Goal: Task Accomplishment & Management: Manage account settings

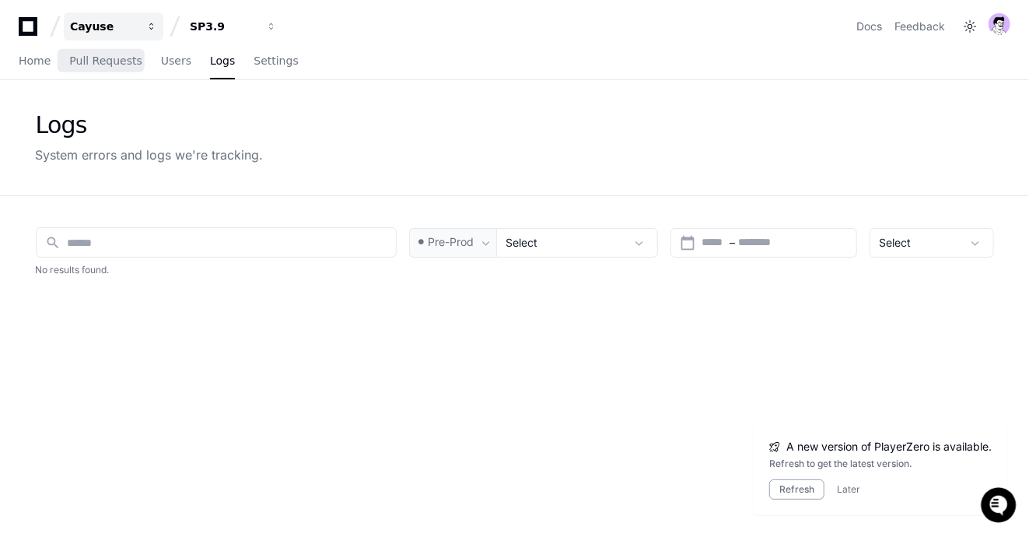
click at [108, 37] on button "Cayuse" at bounding box center [114, 26] width 100 height 28
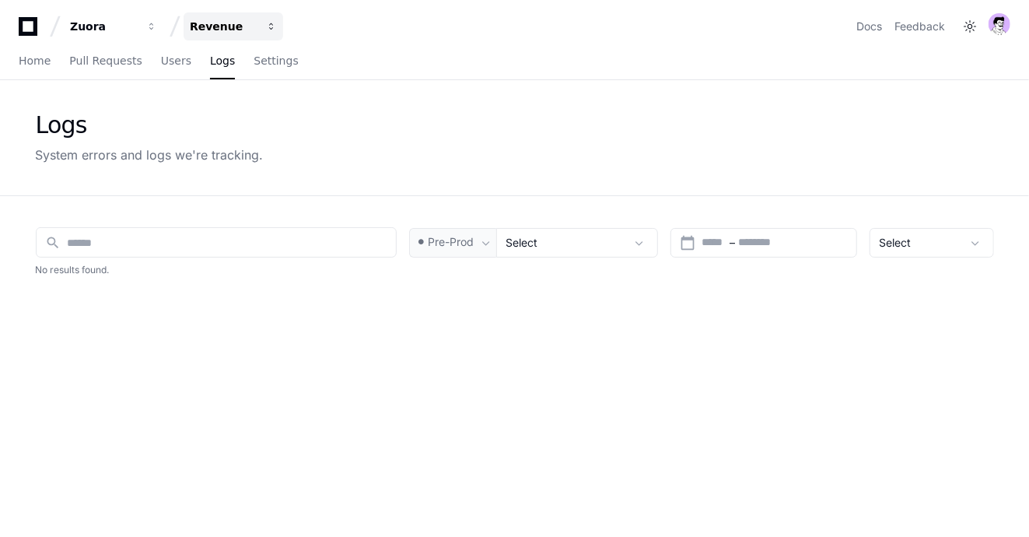
click at [137, 31] on div "Revenue" at bounding box center [103, 27] width 67 height 16
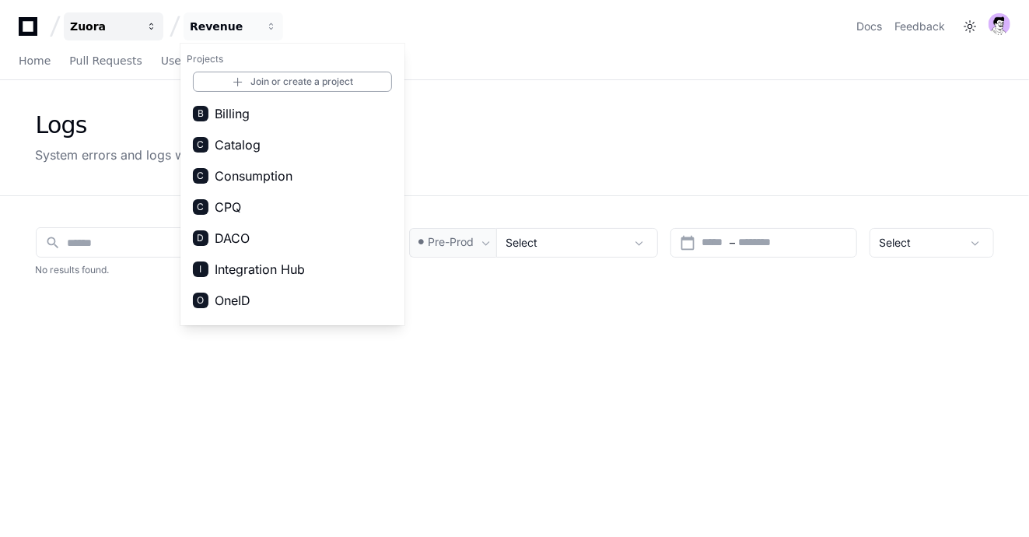
click at [147, 25] on span "button" at bounding box center [151, 26] width 11 height 11
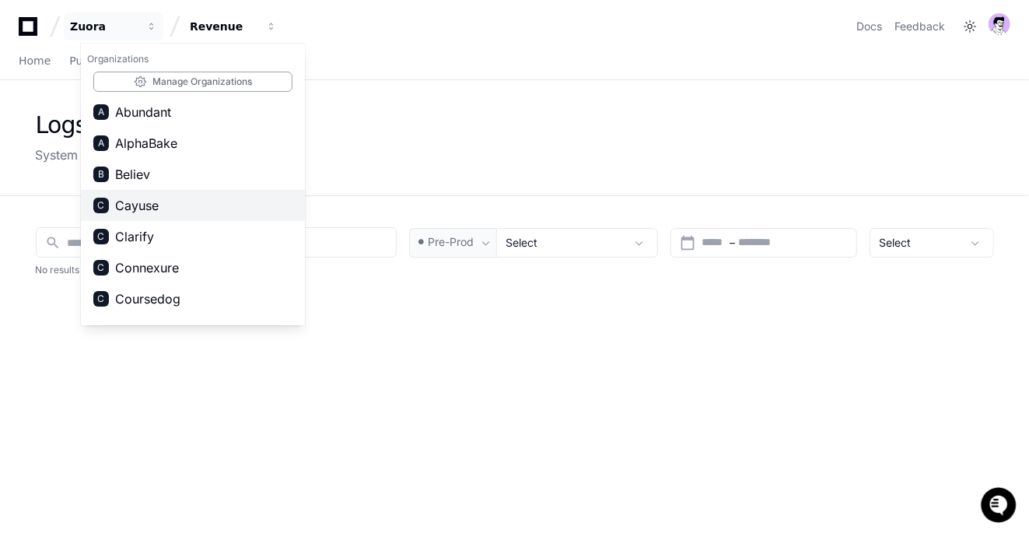
scroll to position [1, 0]
click at [150, 208] on span "Cayuse" at bounding box center [137, 206] width 44 height 19
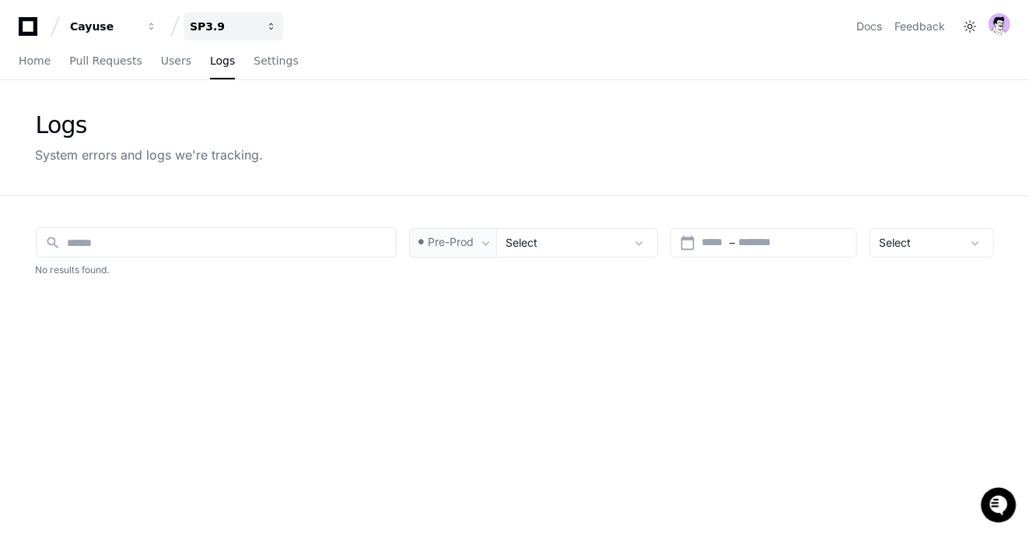
click at [137, 19] on div "SP3.9" at bounding box center [103, 27] width 67 height 16
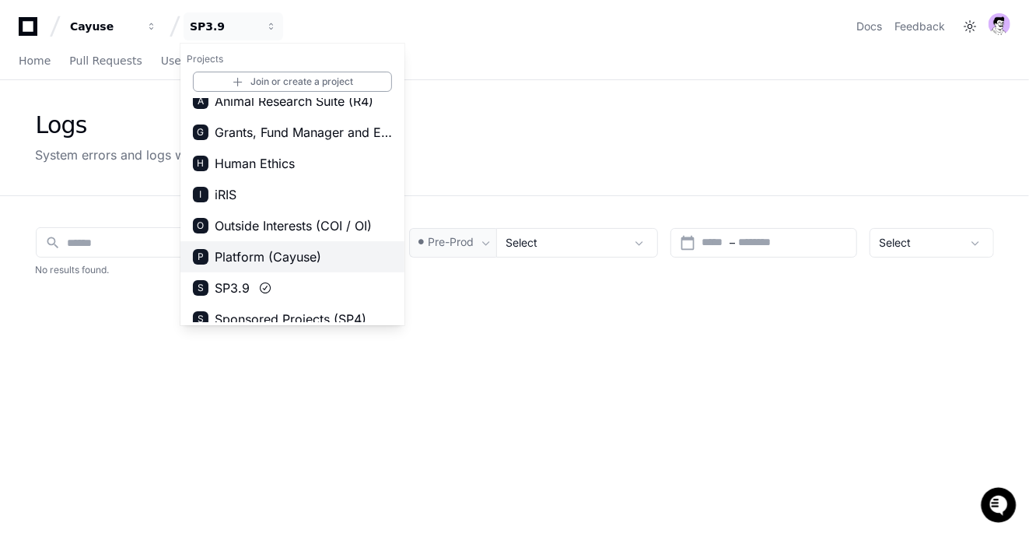
scroll to position [0, 0]
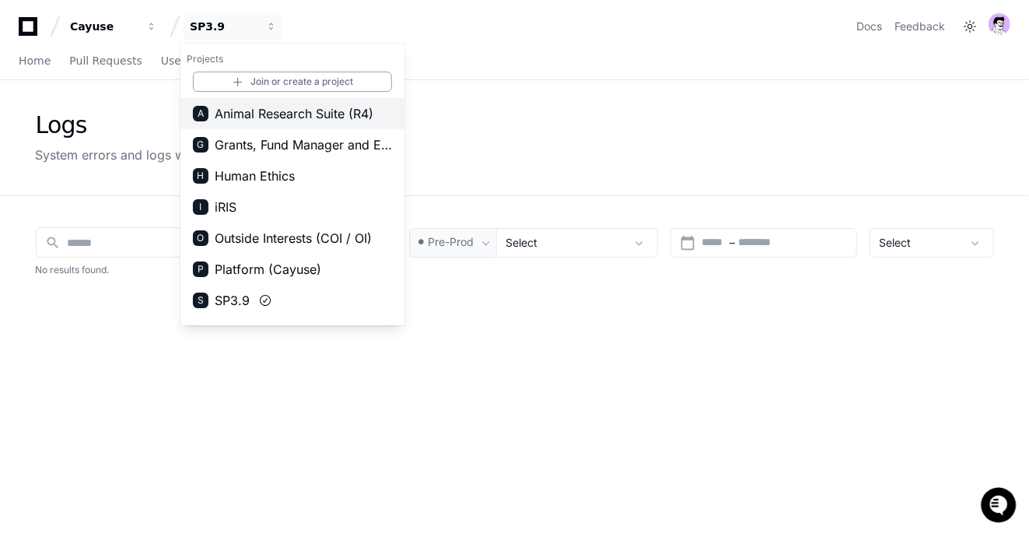
click at [324, 114] on span "Animal Research Suite (R4)" at bounding box center [294, 113] width 159 height 19
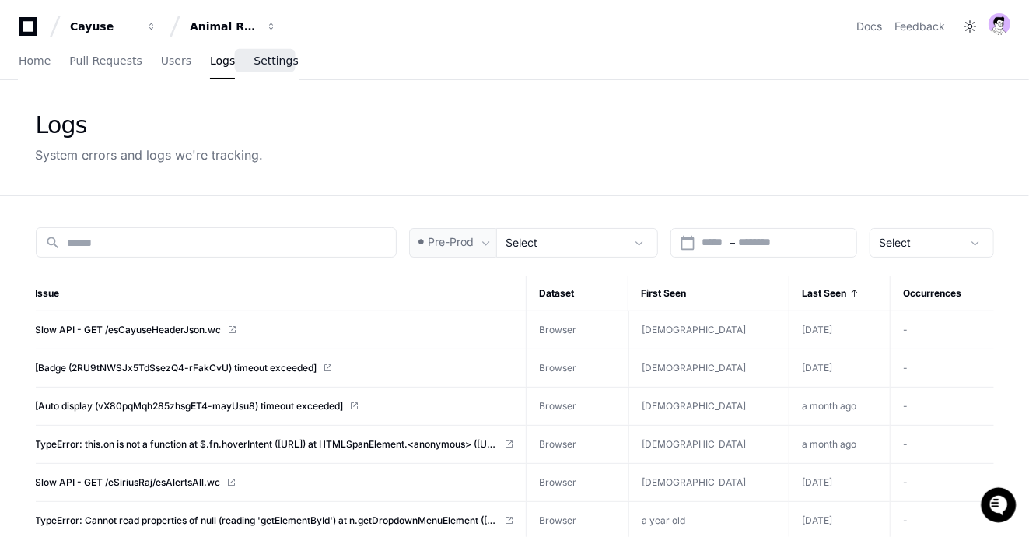
click at [271, 51] on link "Settings" at bounding box center [276, 62] width 44 height 36
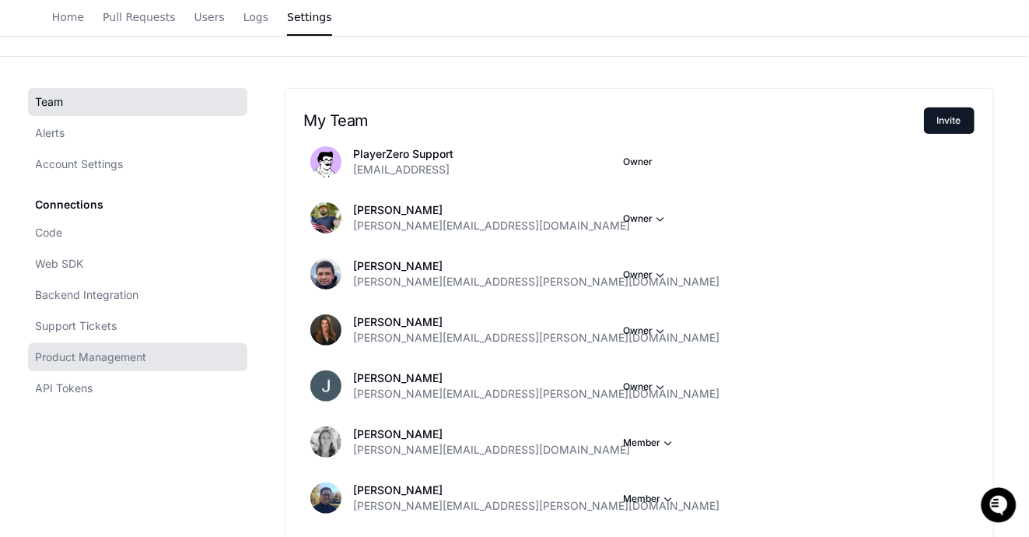
scroll to position [131, 0]
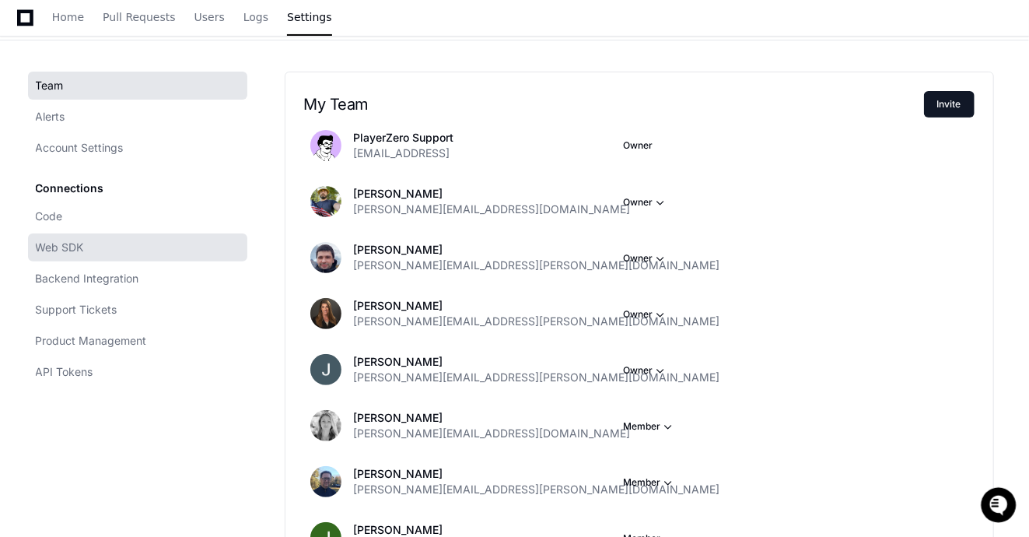
click at [86, 241] on link "Web SDK" at bounding box center [137, 247] width 219 height 28
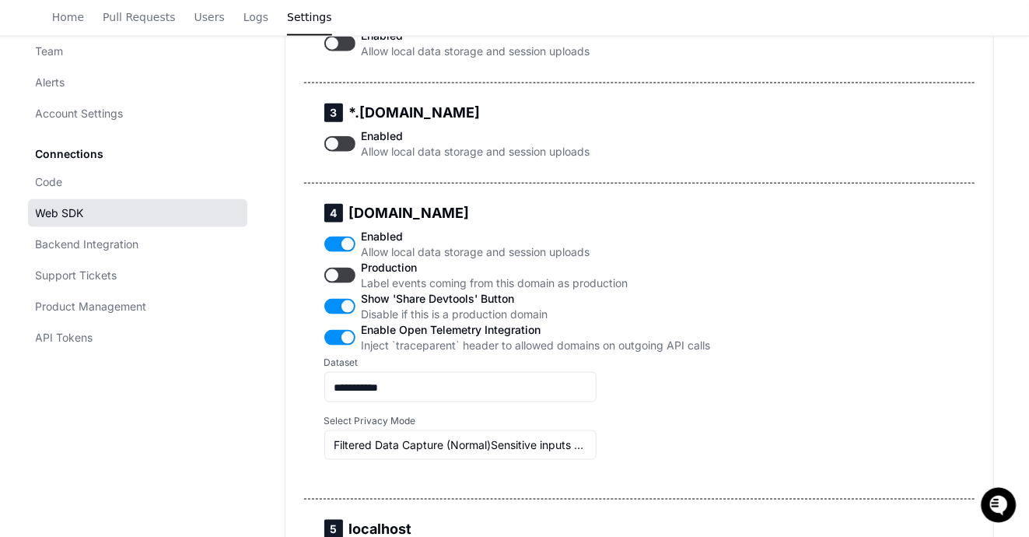
scroll to position [713, 0]
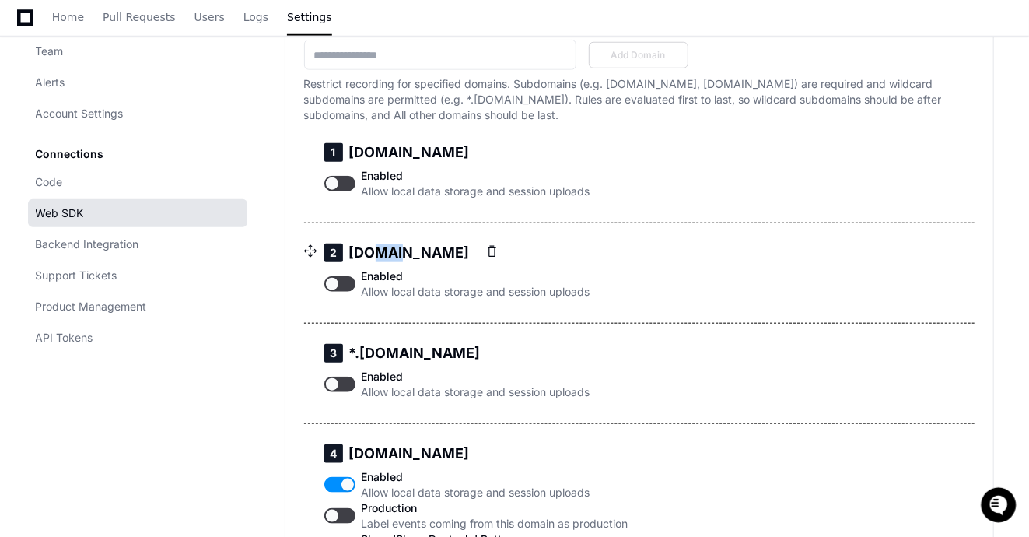
drag, startPoint x: 363, startPoint y: 313, endPoint x: 391, endPoint y: 313, distance: 28.0
click at [391, 262] on h5 "2 bscr4.app.cayuse.com" at bounding box center [457, 252] width 266 height 19
drag, startPoint x: 400, startPoint y: 209, endPoint x: 447, endPoint y: 208, distance: 47.5
click at [447, 162] on h5 "1 bscr4.uat.cayuse.com" at bounding box center [457, 152] width 266 height 19
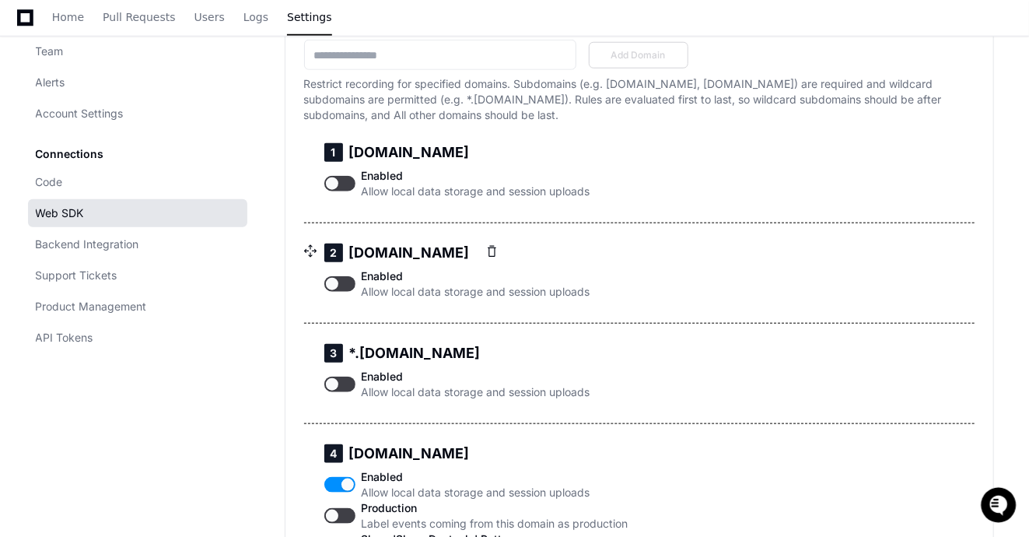
drag, startPoint x: 431, startPoint y: 314, endPoint x: 450, endPoint y: 315, distance: 19.5
click at [450, 262] on h5 "2 bscr4.app.cayuse.com" at bounding box center [457, 252] width 266 height 19
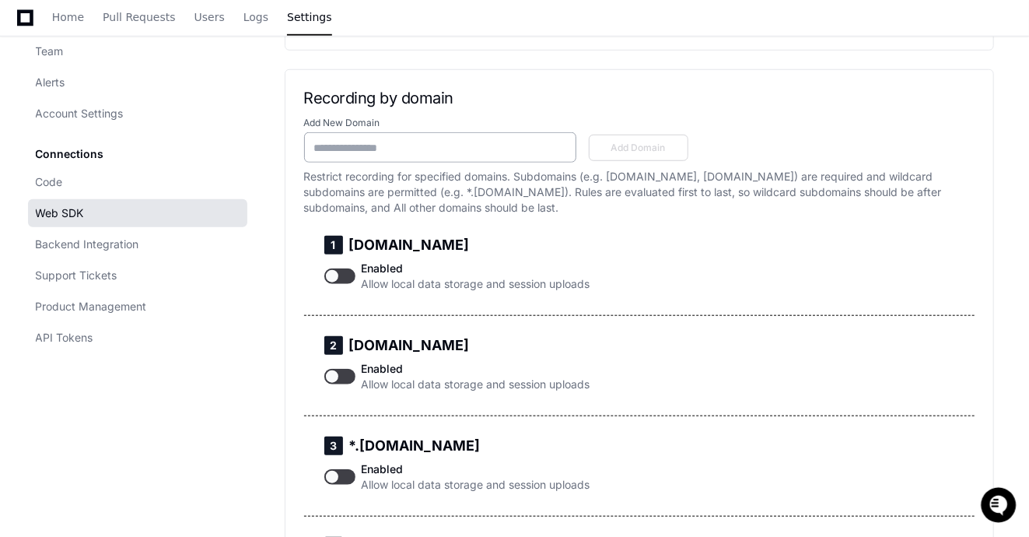
scroll to position [619, 0]
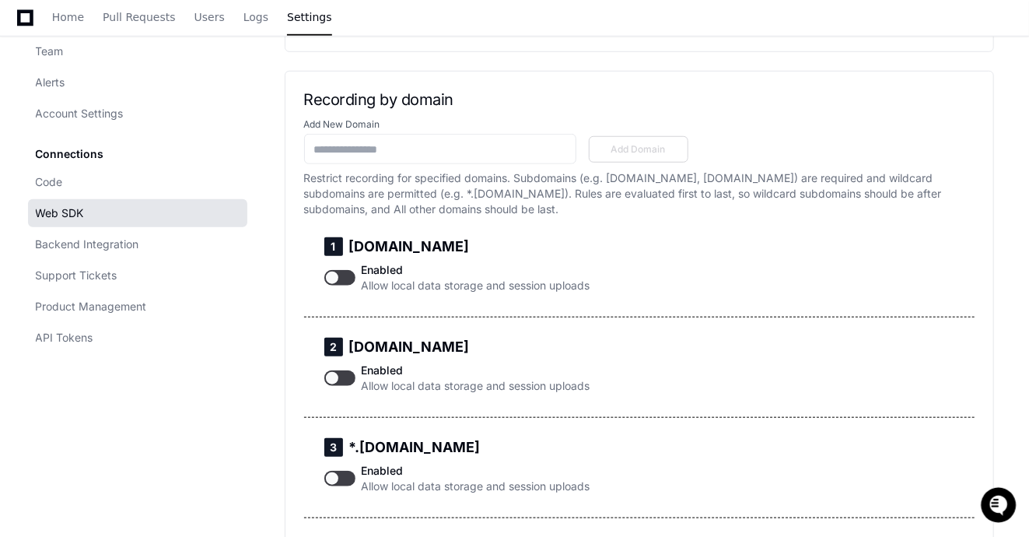
click at [330, 217] on p "Restrict recording for specified domains. Subdomains (e.g. staging.example.com,…" at bounding box center [639, 193] width 671 height 47
drag, startPoint x: 317, startPoint y: 156, endPoint x: 444, endPoint y: 155, distance: 127.6
click at [444, 109] on h2 "Recording by domain" at bounding box center [639, 99] width 671 height 19
click at [454, 217] on p "Restrict recording for specified domains. Subdomains (e.g. staging.example.com,…" at bounding box center [639, 193] width 671 height 47
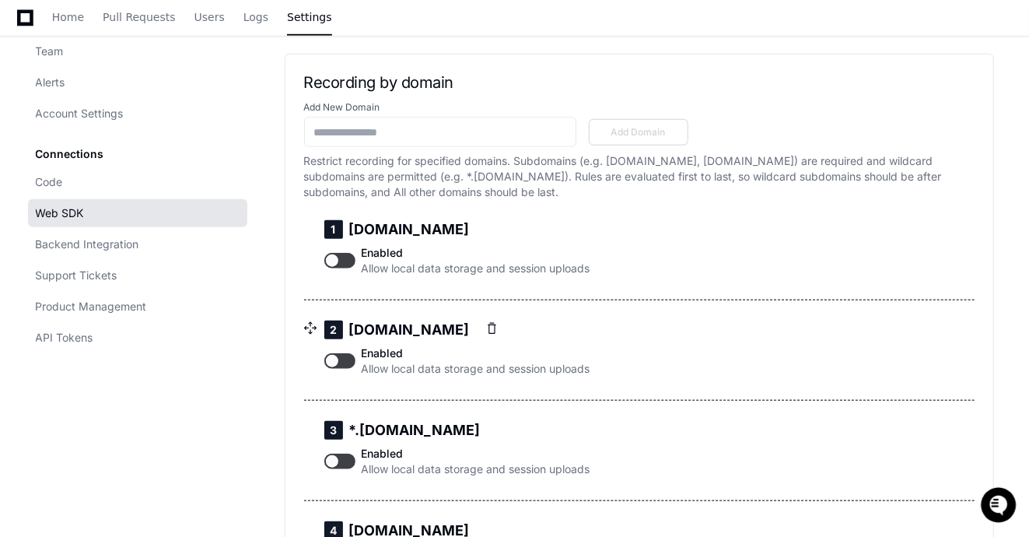
scroll to position [651, 0]
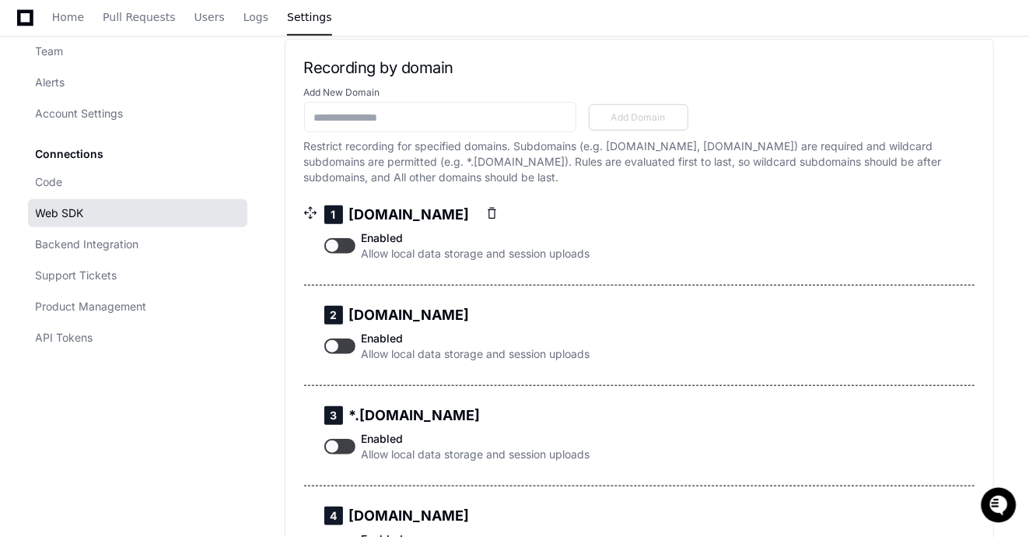
drag, startPoint x: 350, startPoint y: 274, endPoint x: 497, endPoint y: 277, distance: 147.1
click at [497, 224] on h5 "1 bscr4.uat.cayuse.com" at bounding box center [457, 214] width 266 height 19
click at [419, 185] on p "Restrict recording for specified domains. Subdomains (e.g. staging.example.com,…" at bounding box center [639, 161] width 671 height 47
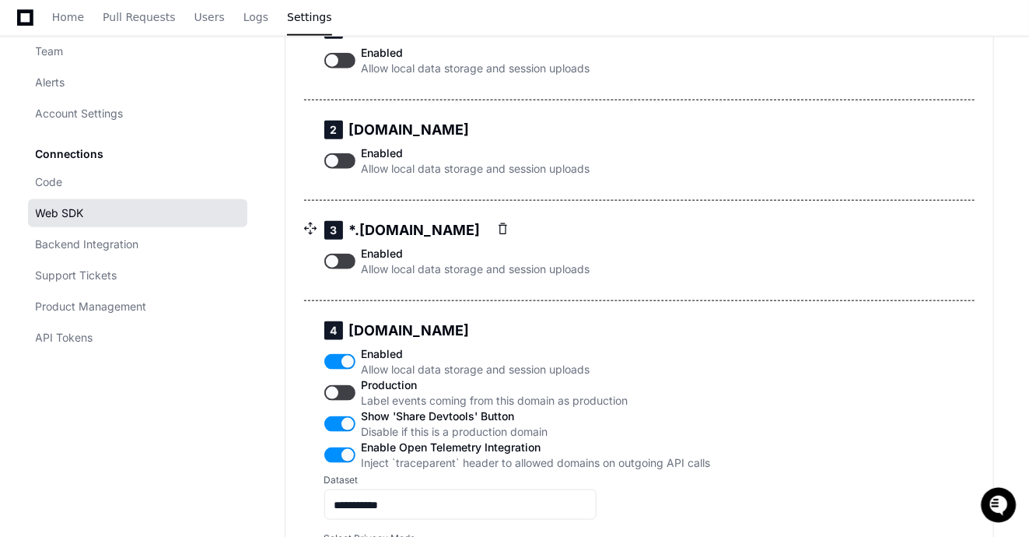
scroll to position [841, 0]
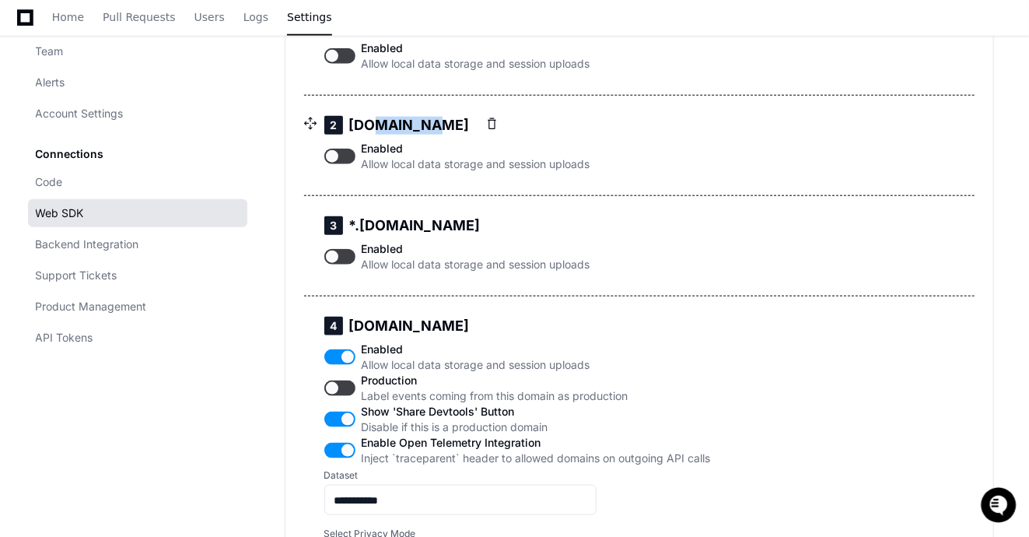
drag, startPoint x: 369, startPoint y: 186, endPoint x: 422, endPoint y: 194, distance: 54.2
click at [422, 135] on h5 "2 bscr4.app.cayuse.com" at bounding box center [457, 125] width 266 height 19
click at [426, 135] on h5 "2 bscr4.app.cayuse.com" at bounding box center [457, 125] width 266 height 19
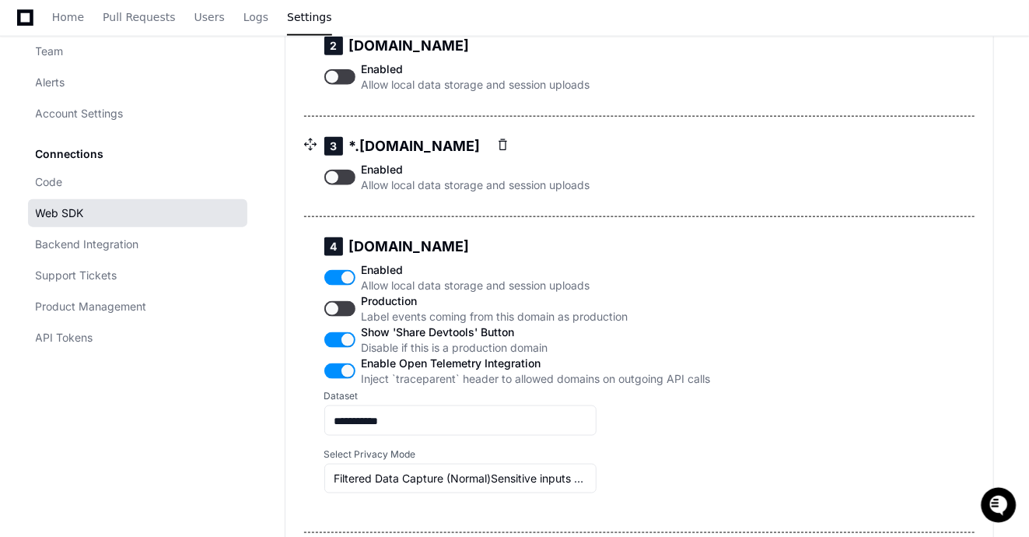
scroll to position [755, 0]
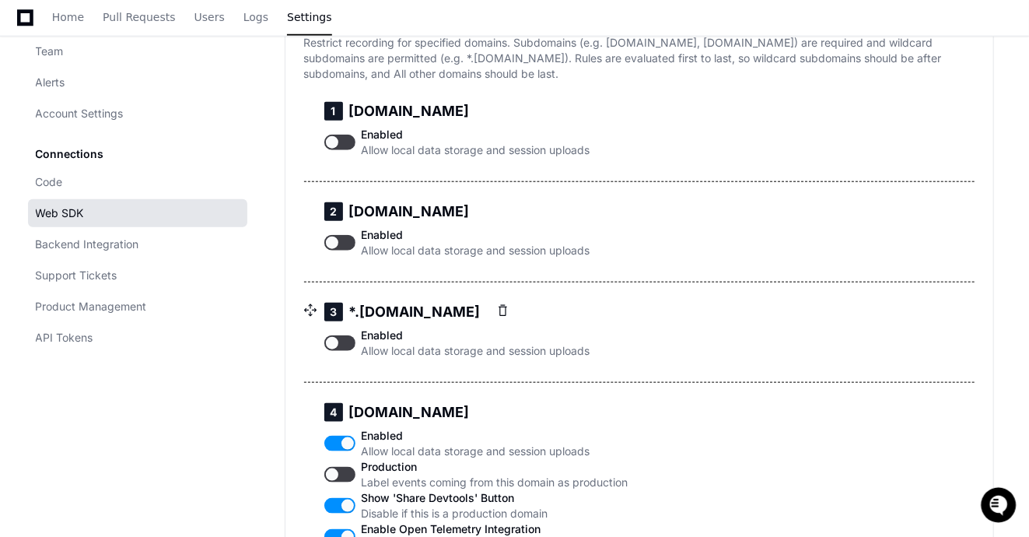
drag, startPoint x: 366, startPoint y: 373, endPoint x: 461, endPoint y: 378, distance: 95.1
click at [461, 321] on h5 "3 *.uat.cayuse.com" at bounding box center [457, 312] width 266 height 19
click at [370, 321] on h5 "3 *.uat.cayuse.com" at bounding box center [457, 312] width 266 height 19
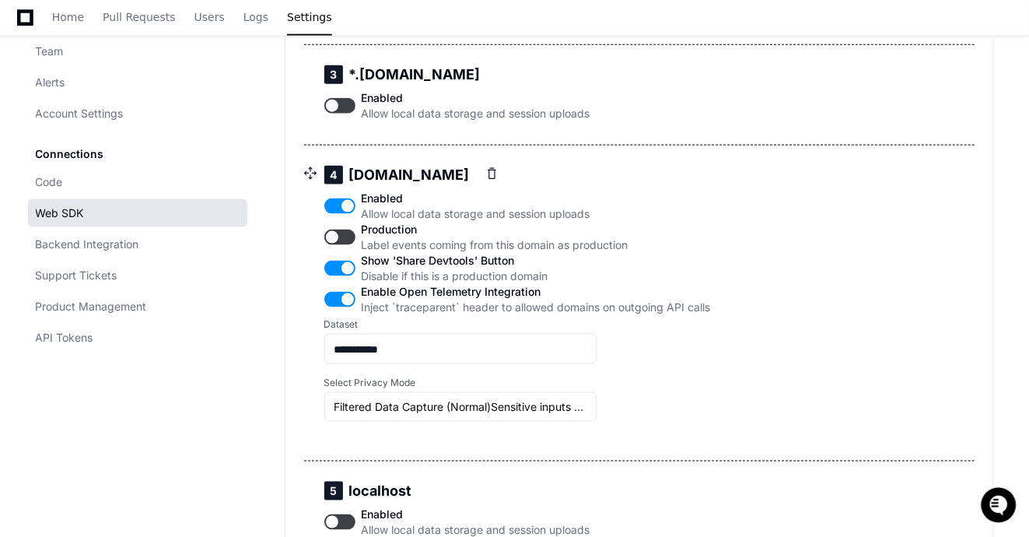
scroll to position [1080, 0]
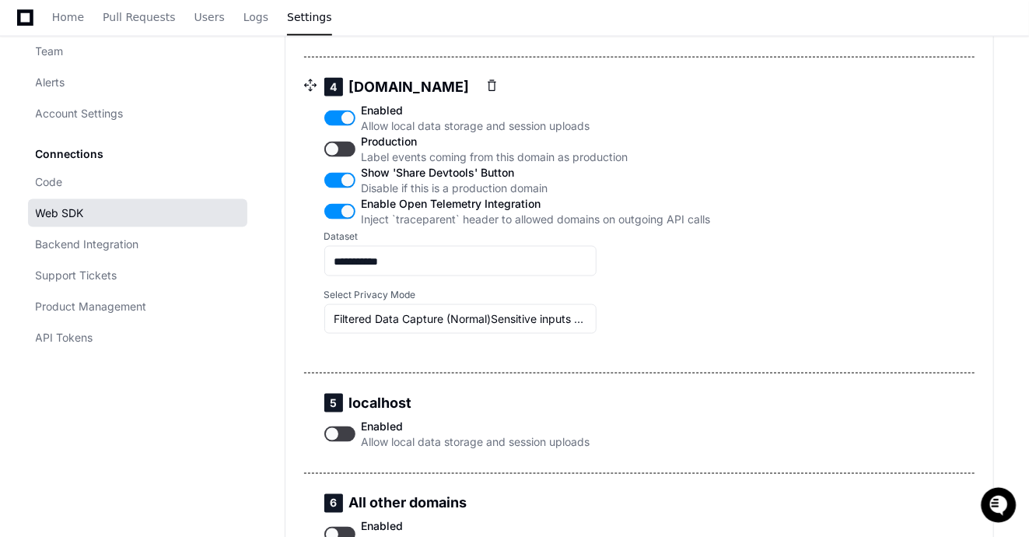
drag, startPoint x: 352, startPoint y: 146, endPoint x: 474, endPoint y: 144, distance: 122.2
click at [474, 96] on h5 "4 ftdev1r4.ft.cayuse.com" at bounding box center [517, 87] width 387 height 19
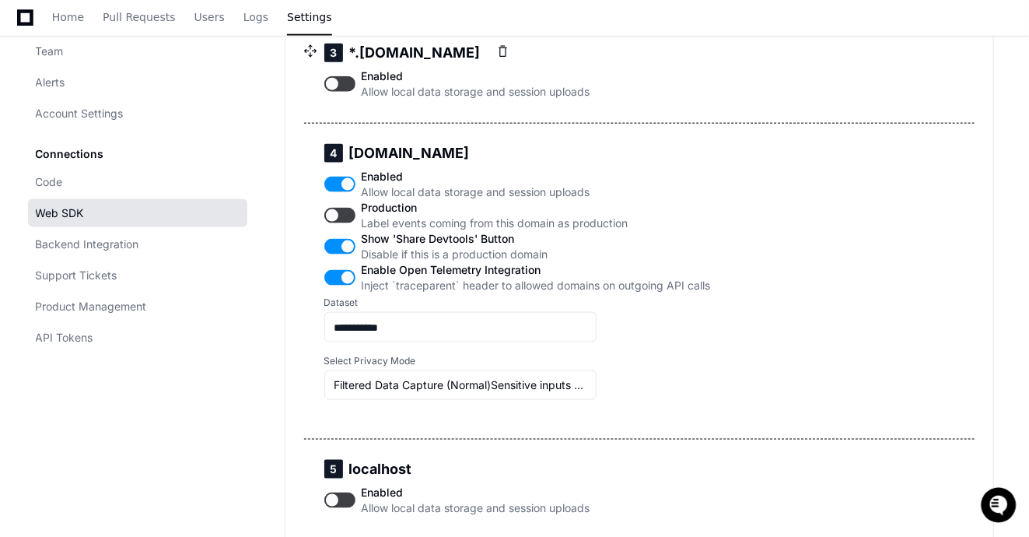
scroll to position [1013, 0]
click at [362, 63] on h5 "3 *.uat.cayuse.com" at bounding box center [457, 53] width 266 height 19
drag, startPoint x: 356, startPoint y: 115, endPoint x: 478, endPoint y: 125, distance: 122.5
click at [478, 122] on div "3 *.uat.cayuse.com Enabled Allow local data storage and session uploads" at bounding box center [457, 74] width 303 height 96
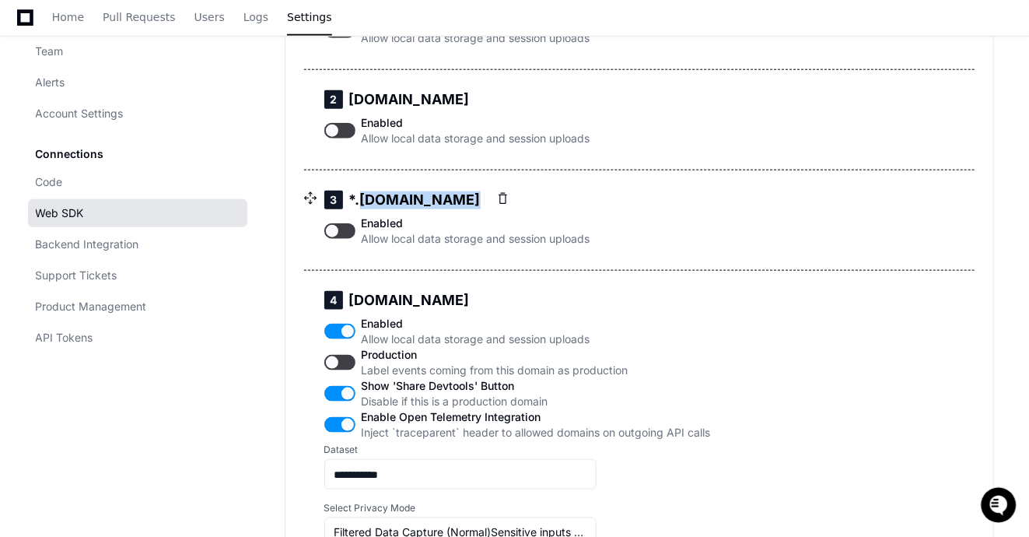
scroll to position [837, 0]
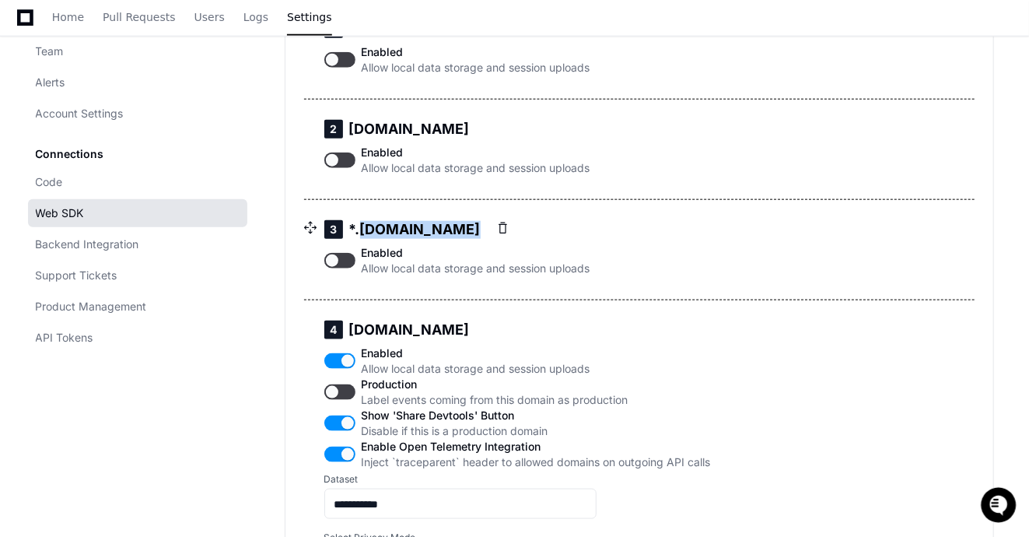
click at [403, 239] on h5 "3 *.uat.cayuse.com" at bounding box center [457, 229] width 266 height 19
drag, startPoint x: 354, startPoint y: 289, endPoint x: 478, endPoint y: 289, distance: 123.7
click at [478, 239] on h5 "3 *.uat.cayuse.com" at bounding box center [457, 229] width 266 height 19
click at [410, 239] on h5 "3 *.uat.cayuse.com" at bounding box center [457, 229] width 266 height 19
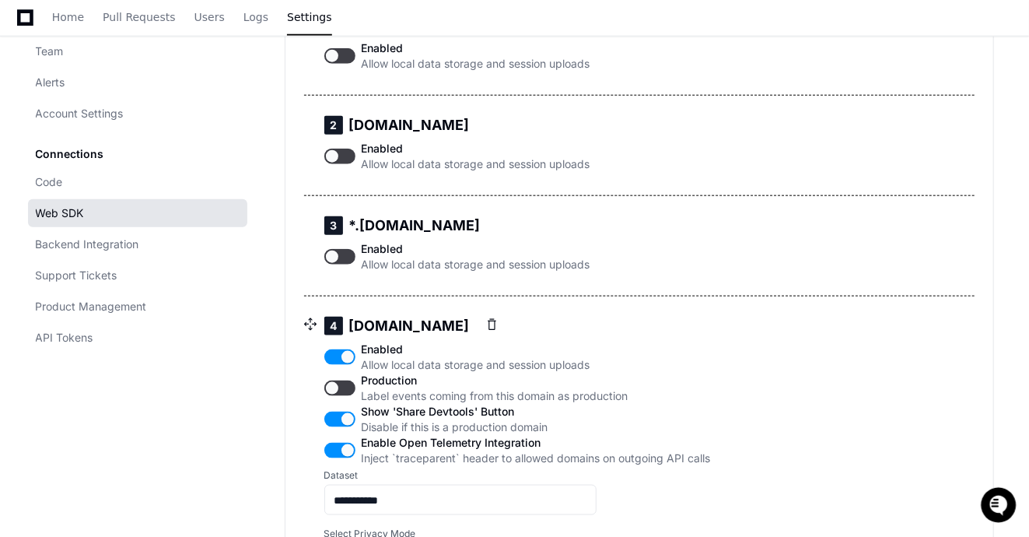
scroll to position [731, 0]
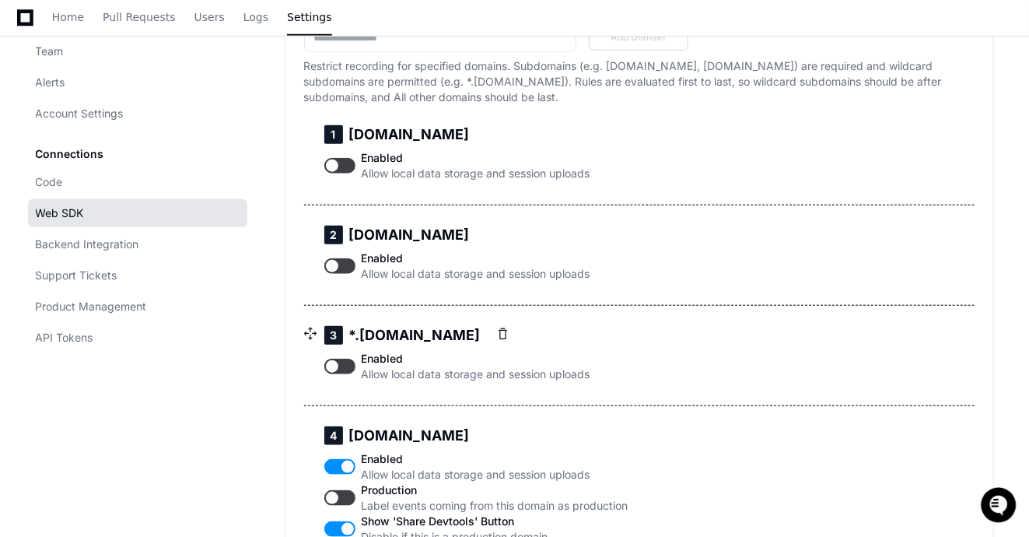
drag, startPoint x: 352, startPoint y: 391, endPoint x: 467, endPoint y: 392, distance: 114.4
click at [467, 345] on h5 "3 *.uat.cayuse.com" at bounding box center [457, 335] width 266 height 19
click at [384, 345] on h5 "3 *.uat.cayuse.com" at bounding box center [457, 335] width 266 height 19
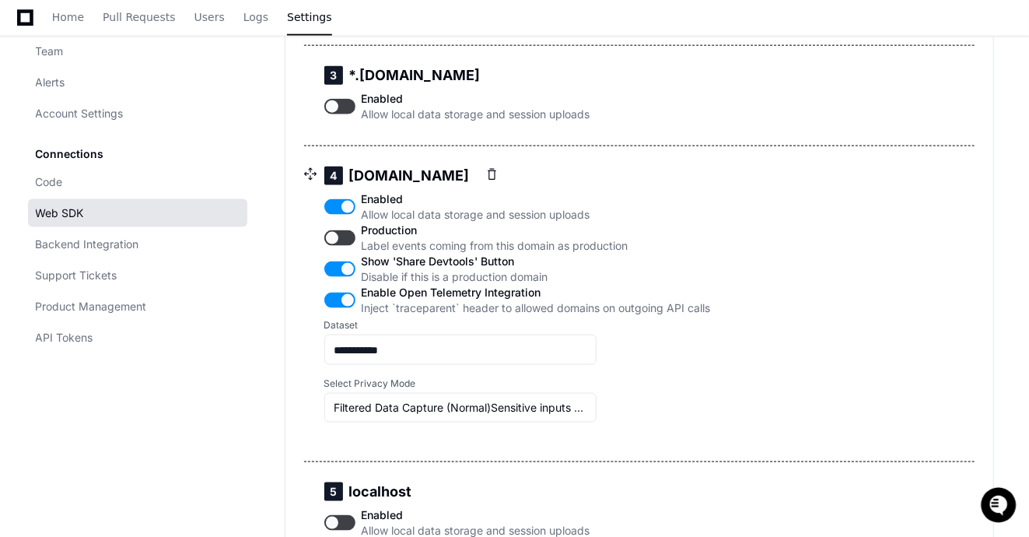
scroll to position [871, 0]
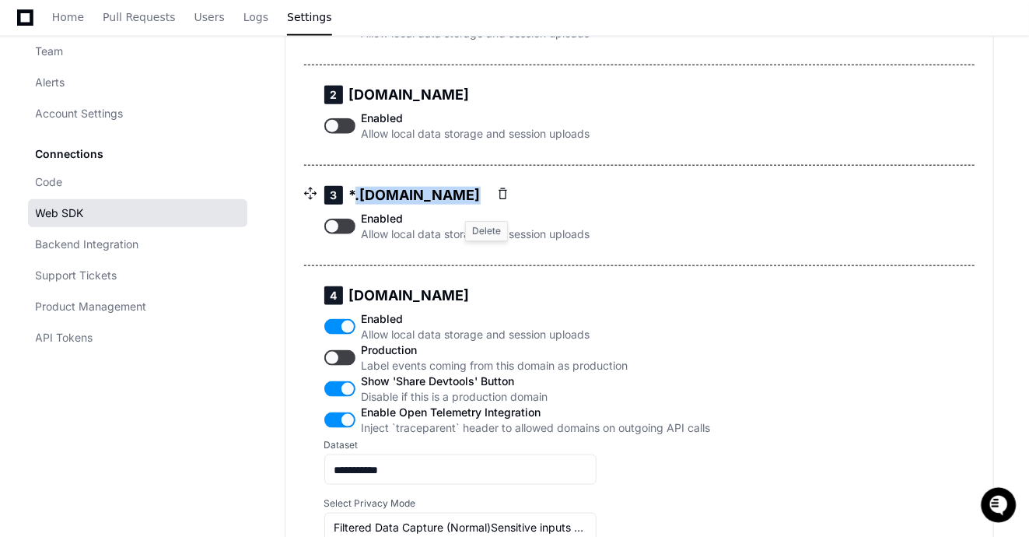
drag, startPoint x: 352, startPoint y: 258, endPoint x: 483, endPoint y: 252, distance: 131.6
click at [483, 205] on h5 "3 *.uat.cayuse.com" at bounding box center [457, 195] width 266 height 19
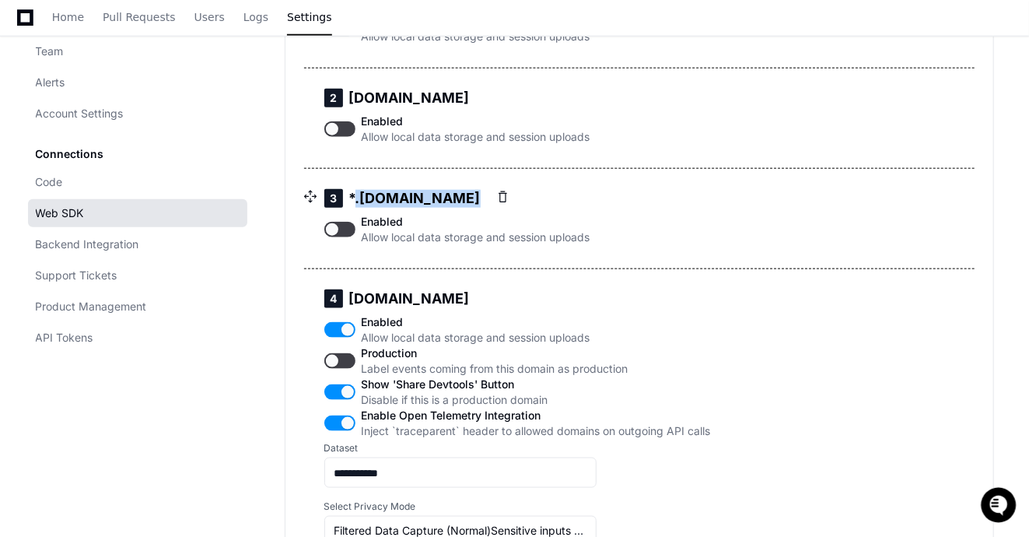
scroll to position [867, 0]
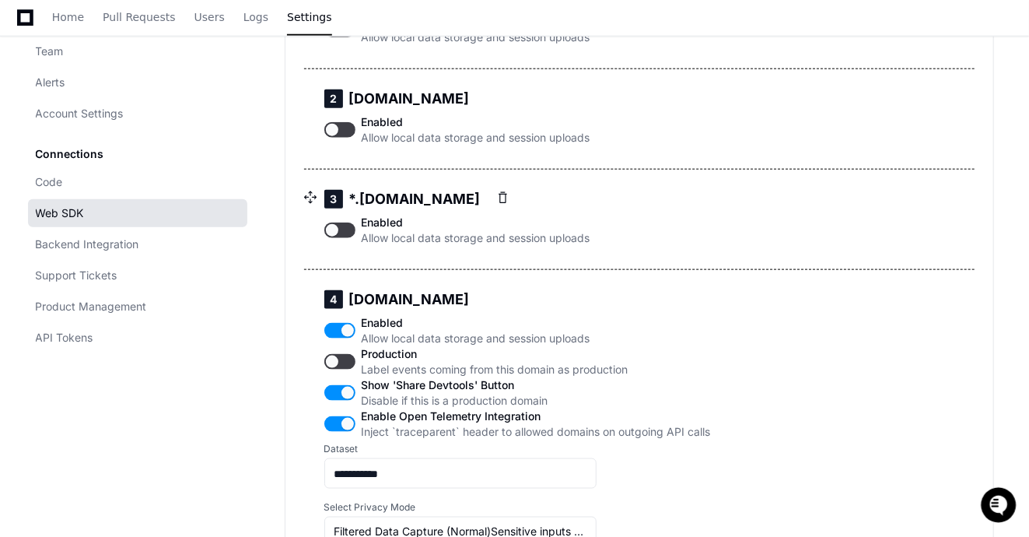
click at [408, 208] on h5 "3 *.uat.cayuse.com" at bounding box center [457, 199] width 266 height 19
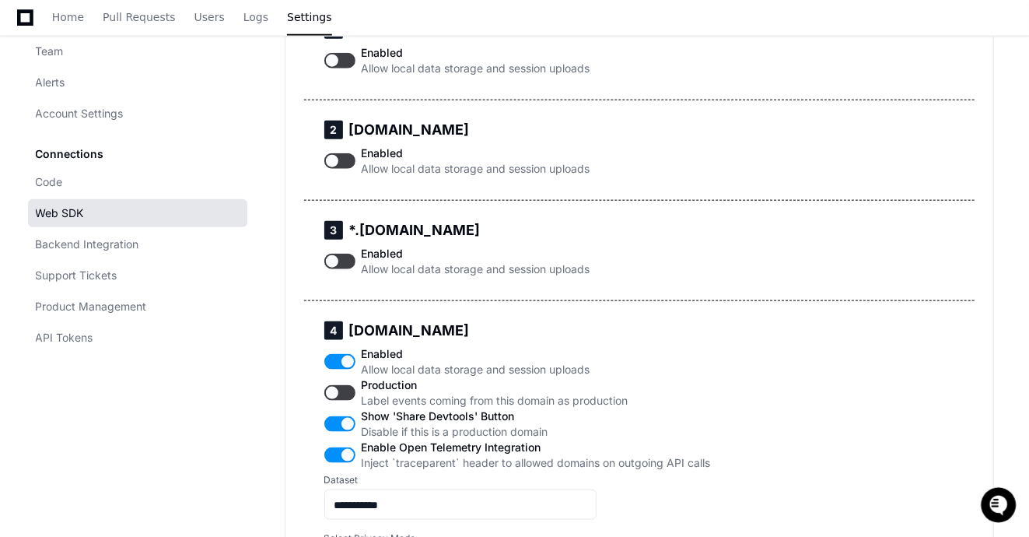
scroll to position [835, 0]
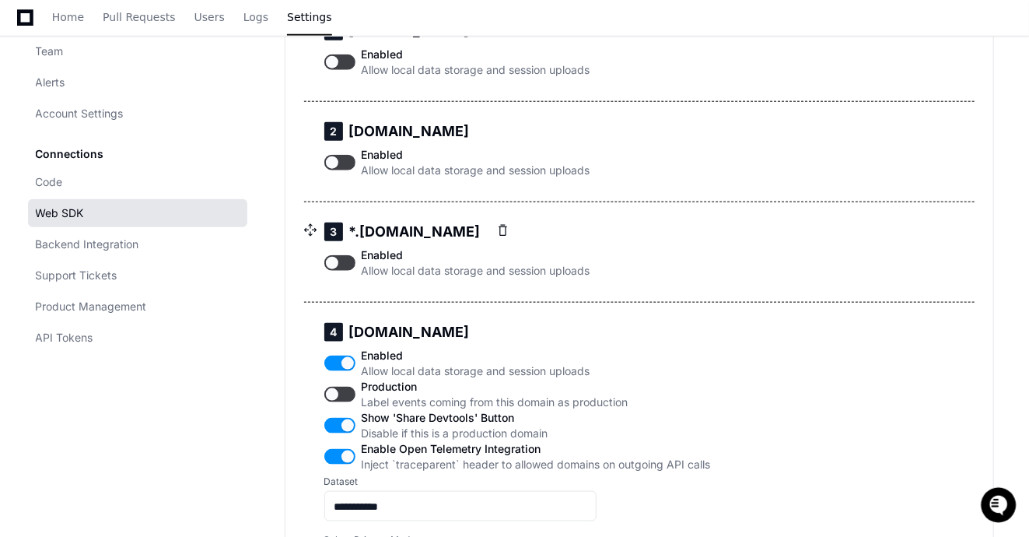
click at [345, 271] on button "button" at bounding box center [339, 263] width 31 height 16
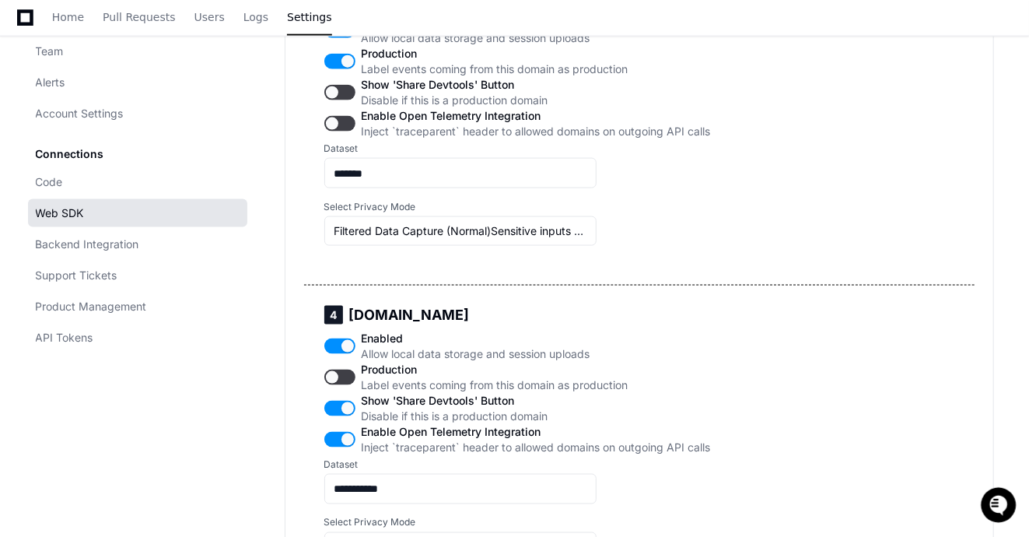
scroll to position [1067, 0]
drag, startPoint x: 357, startPoint y: 56, endPoint x: 410, endPoint y: 54, distance: 52.9
click at [361, 9] on h5 "3 *.uat.cayuse.com" at bounding box center [517, 0] width 387 height 19
click at [383, 48] on div "3 *.uat.cayuse.com Enabled Allow local data storage and session uploads Product…" at bounding box center [518, 128] width 424 height 312
drag, startPoint x: 352, startPoint y: 58, endPoint x: 468, endPoint y: 68, distance: 116.3
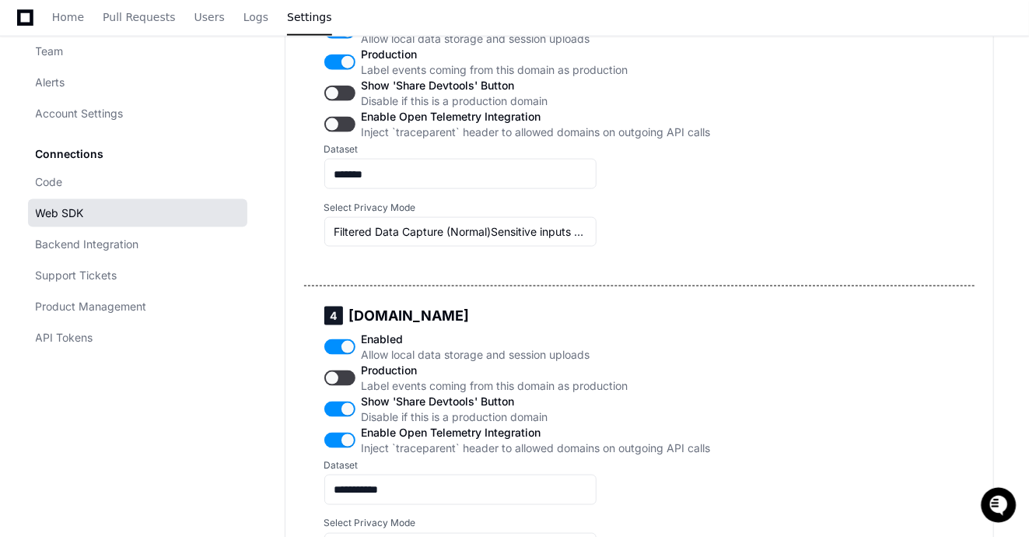
click at [468, 9] on h5 "3 *.uat.cayuse.com" at bounding box center [517, 0] width 387 height 19
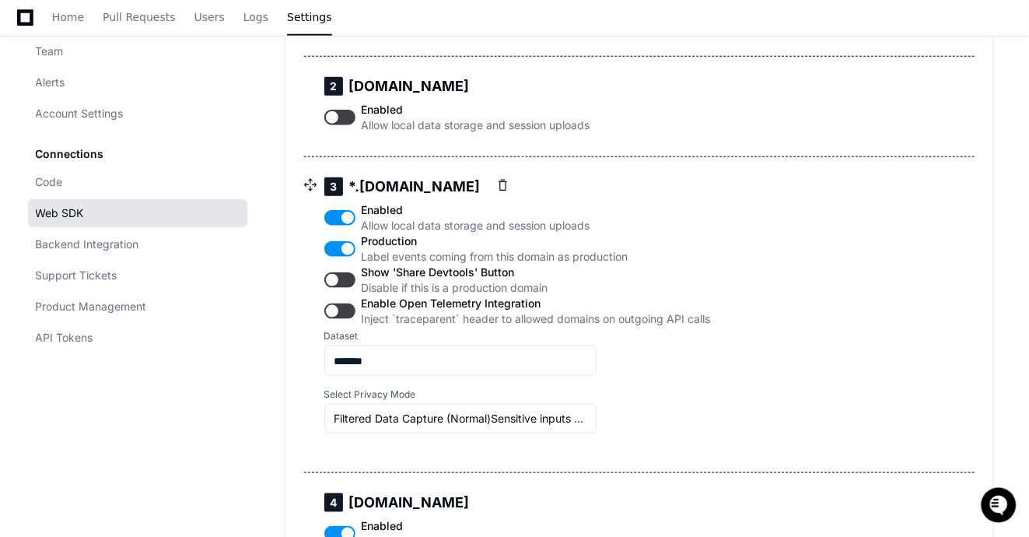
scroll to position [860, 0]
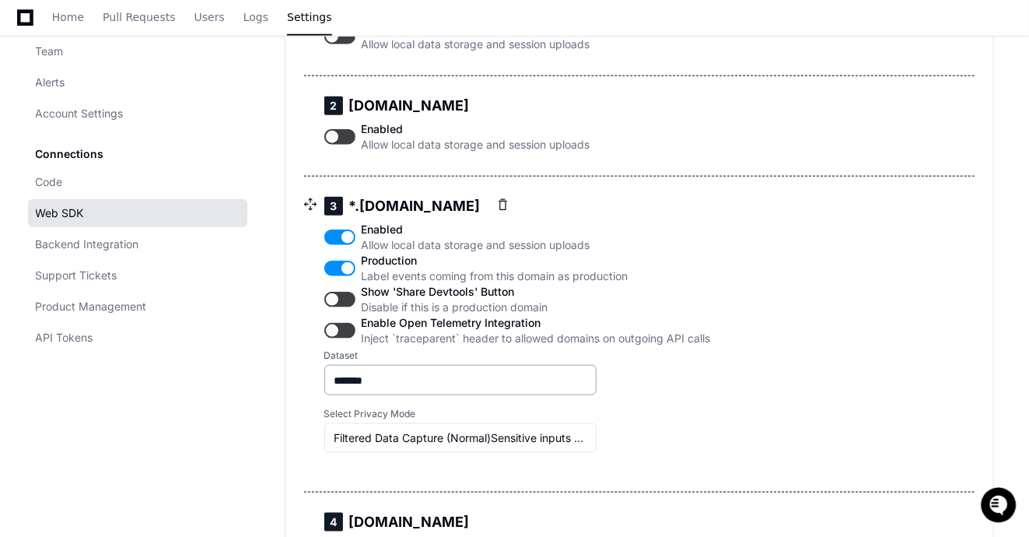
copy h5 "*.uat.cayuse.com"
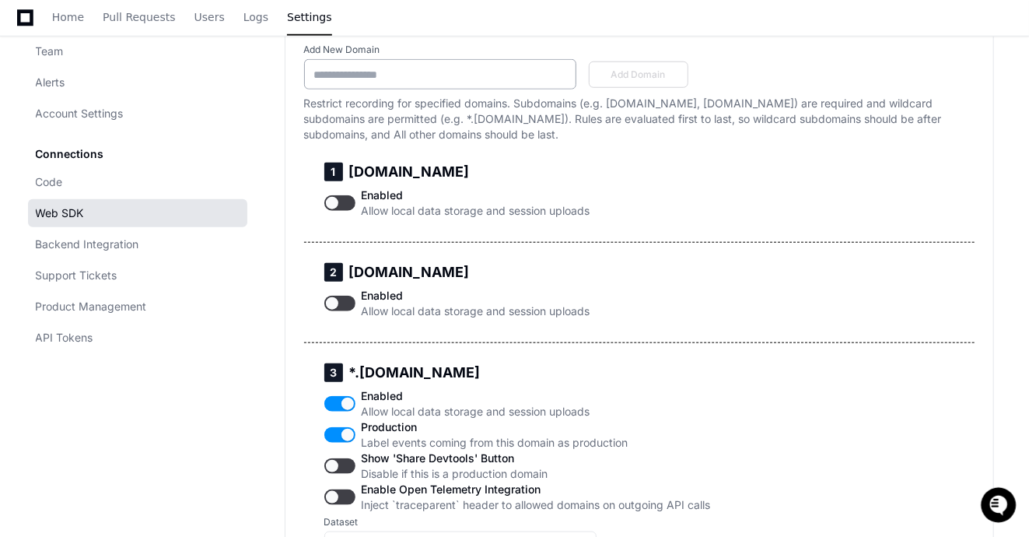
scroll to position [578, 0]
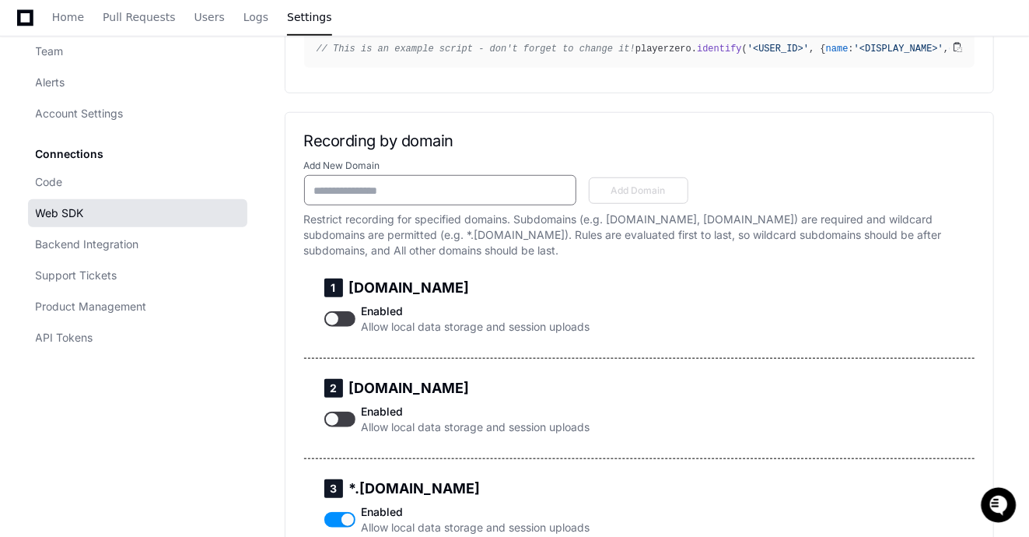
click at [419, 198] on input "Add New Domain" at bounding box center [440, 191] width 252 height 16
paste input "**********"
click at [327, 198] on input "**********" at bounding box center [440, 191] width 252 height 16
type input "**********"
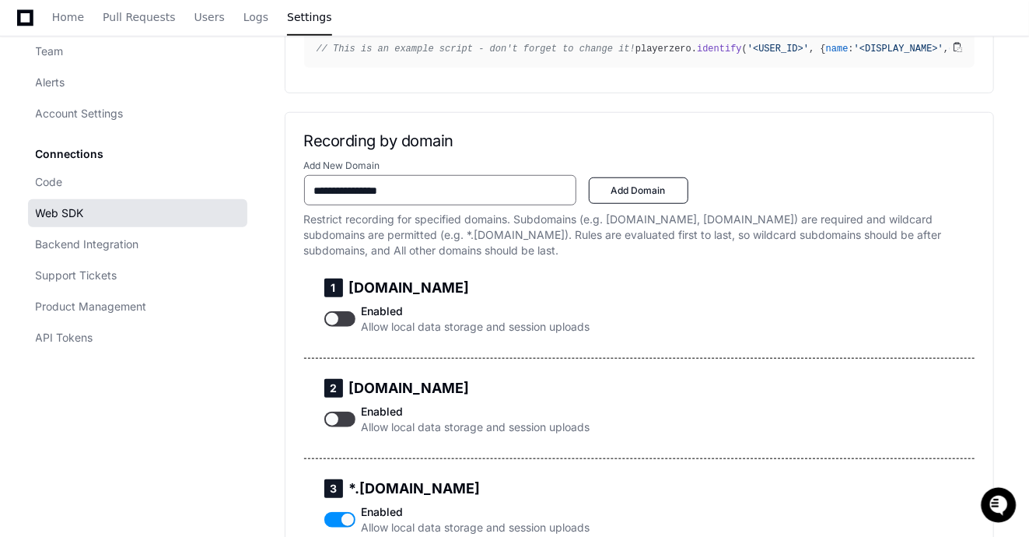
click at [646, 197] on span "Add Domain" at bounding box center [638, 190] width 79 height 12
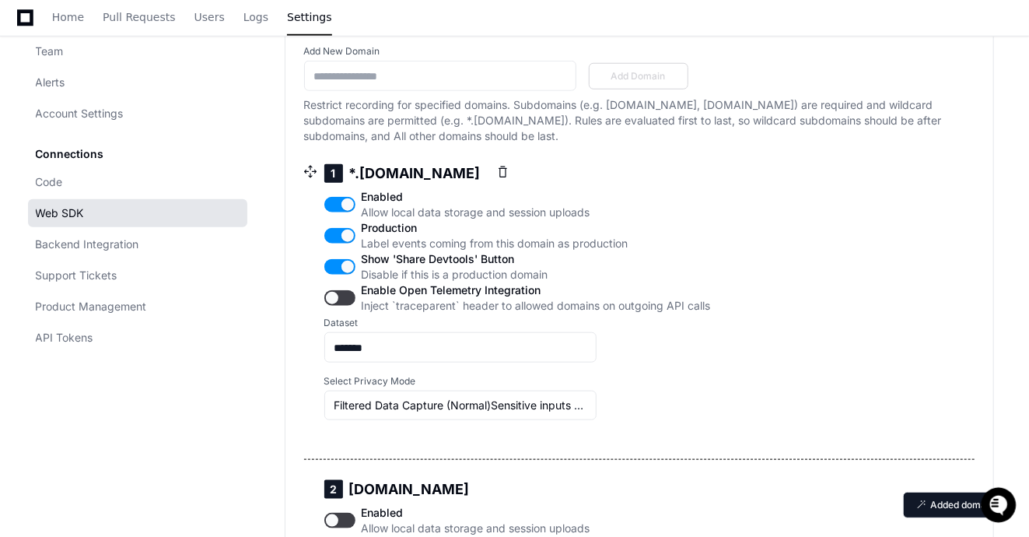
scroll to position [790, 0]
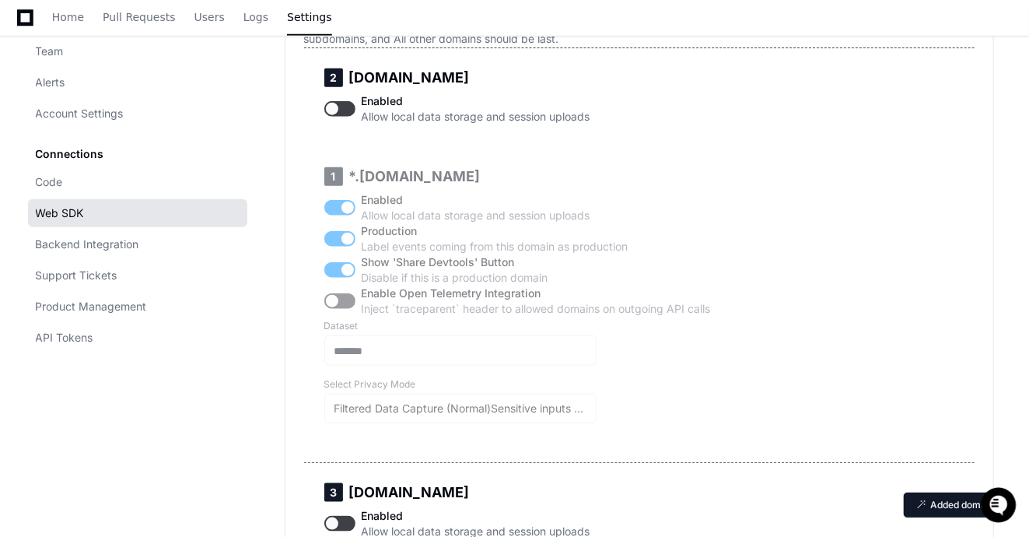
drag, startPoint x: 308, startPoint y: 128, endPoint x: 349, endPoint y: 481, distance: 354.8
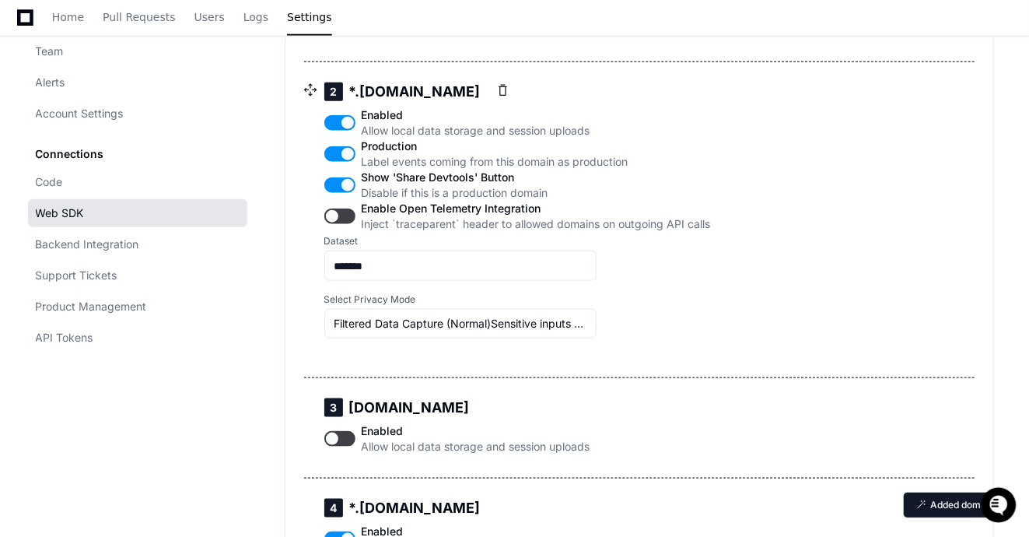
scroll to position [772, 0]
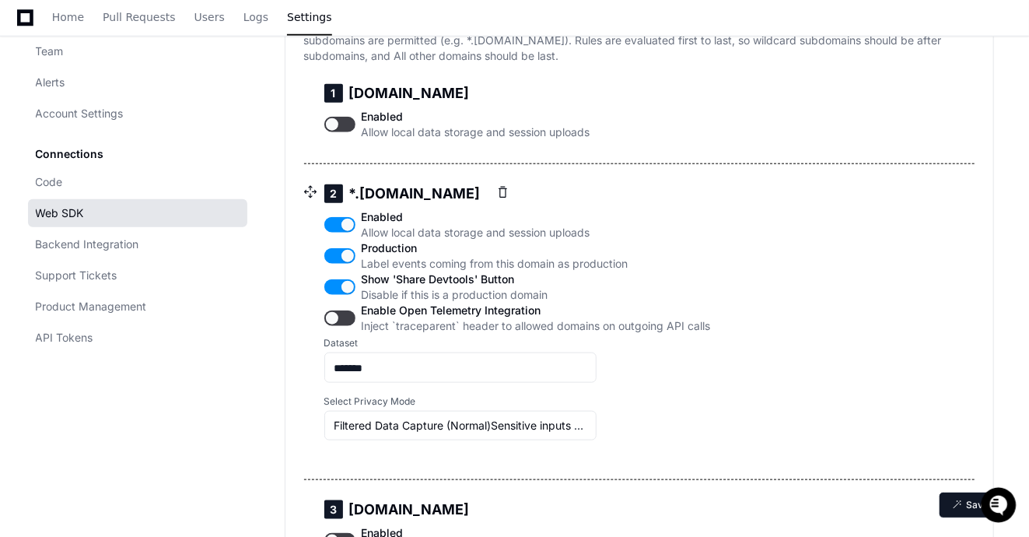
click at [345, 240] on div "Enabled Allow local data storage and session uploads" at bounding box center [517, 224] width 387 height 31
click at [347, 233] on button "button" at bounding box center [339, 225] width 31 height 16
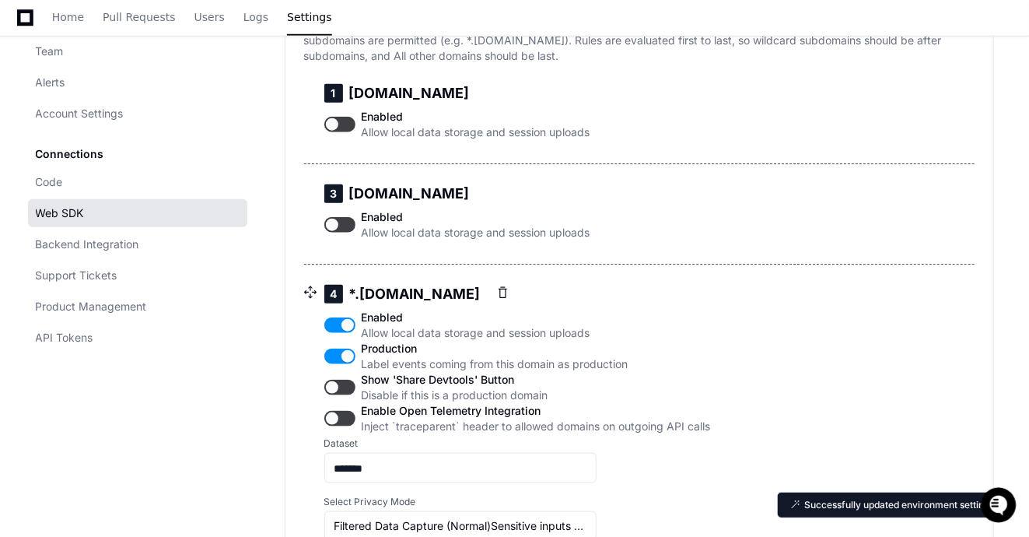
drag, startPoint x: 318, startPoint y: 257, endPoint x: 338, endPoint y: 458, distance: 201.6
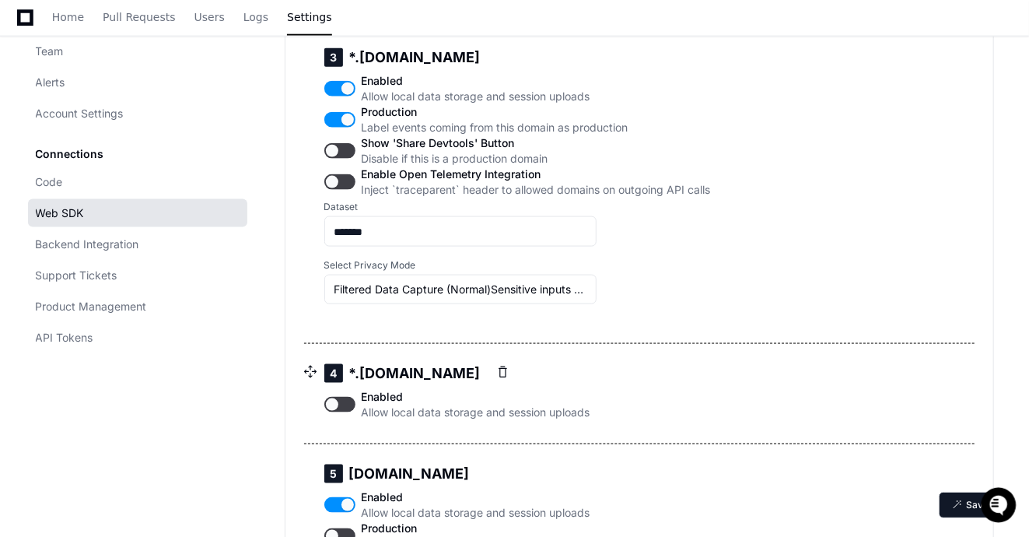
scroll to position [1102, 0]
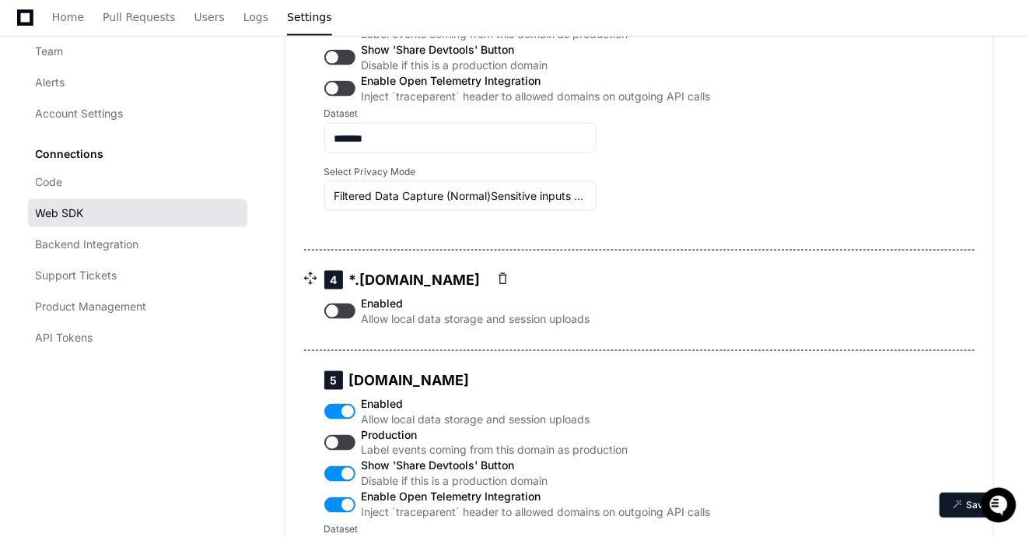
click at [345, 319] on button "button" at bounding box center [339, 311] width 31 height 16
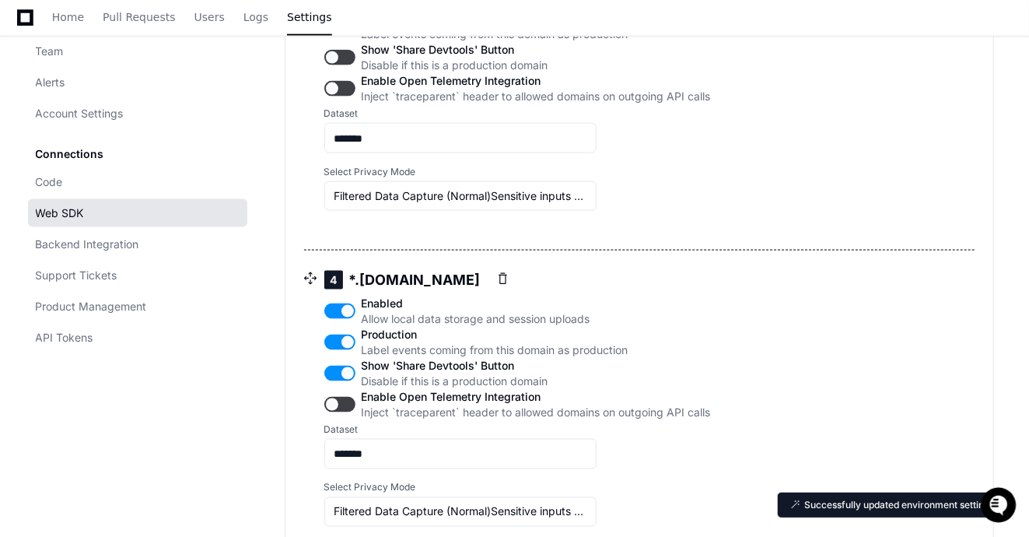
click at [347, 381] on button "button" at bounding box center [339, 374] width 31 height 16
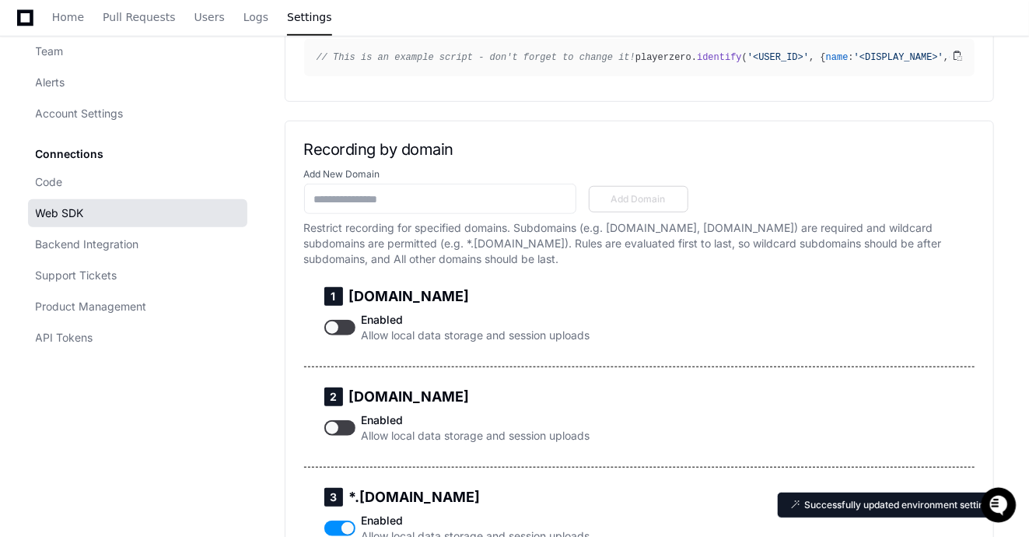
scroll to position [569, 0]
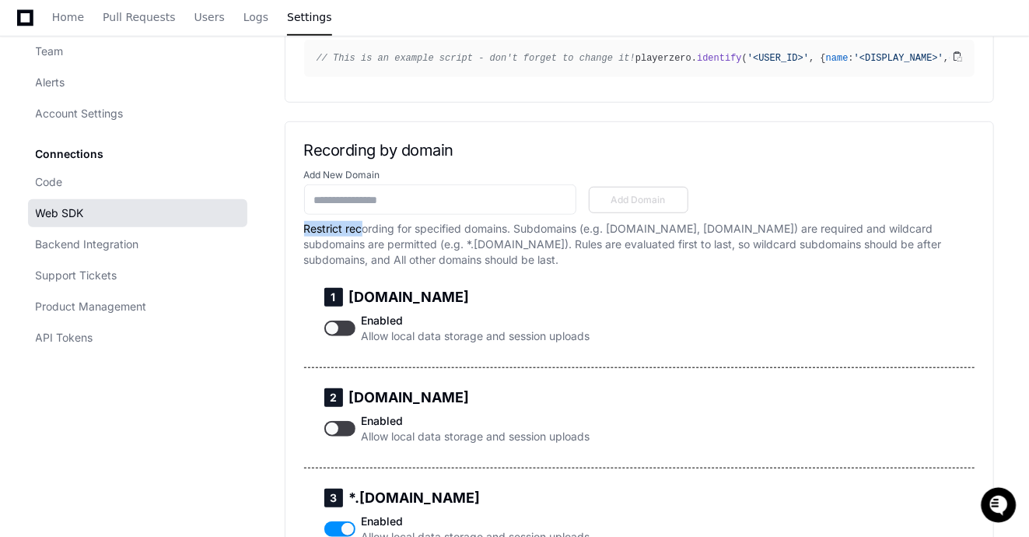
drag, startPoint x: 359, startPoint y: 282, endPoint x: 739, endPoint y: 278, distance: 379.6
click at [743, 264] on form "Add New Domain Add Domain Restrict recording for specified domains. Subdomains …" at bounding box center [639, 218] width 671 height 99
click at [739, 268] on form "Add New Domain Add Domain Restrict recording for specified domains. Subdomains …" at bounding box center [639, 218] width 671 height 99
drag, startPoint x: 350, startPoint y: 307, endPoint x: 503, endPoint y: 303, distance: 153.3
click at [503, 268] on p "Restrict recording for specified domains. Subdomains (e.g. staging.example.com,…" at bounding box center [639, 244] width 671 height 47
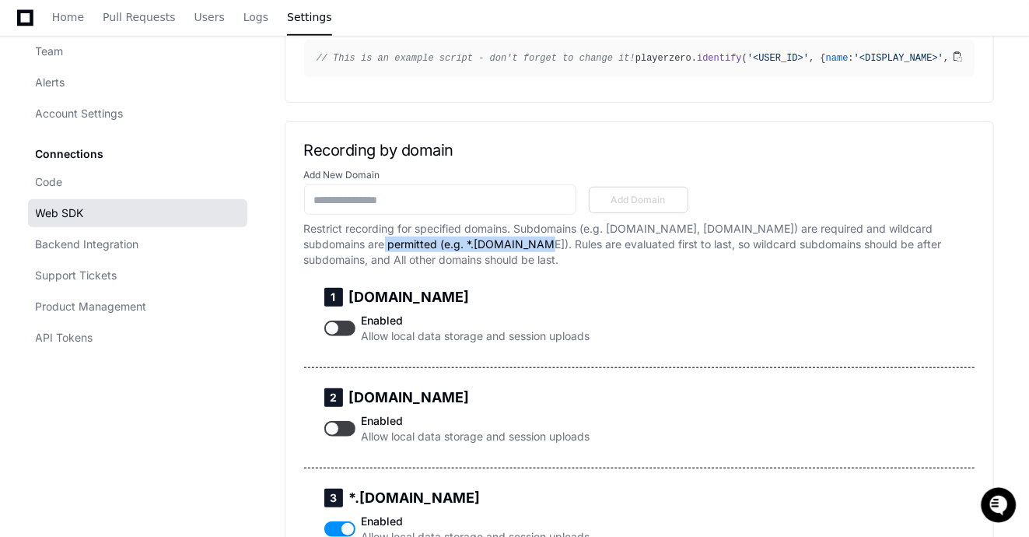
click at [503, 268] on p "Restrict recording for specified domains. Subdomains (e.g. staging.example.com,…" at bounding box center [639, 244] width 671 height 47
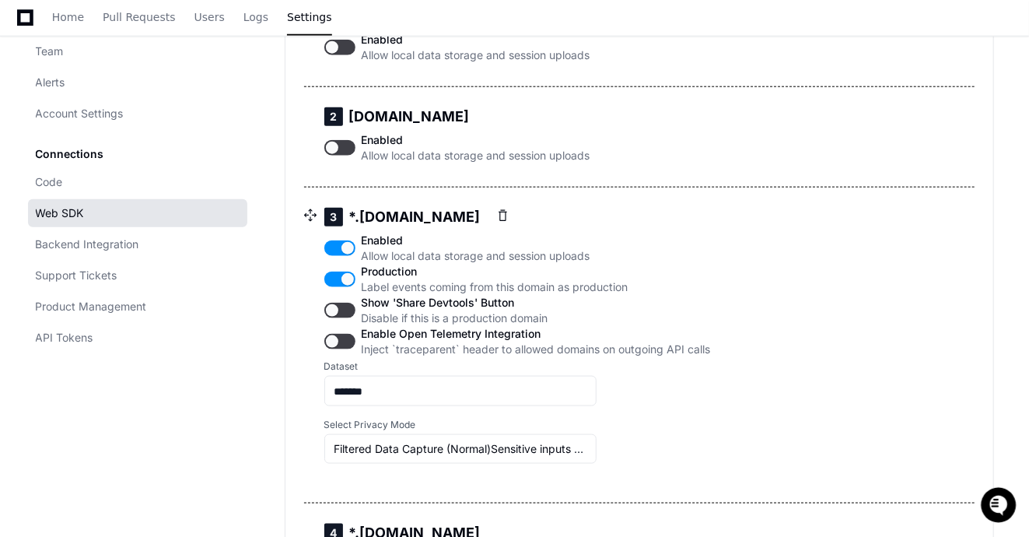
scroll to position [849, 0]
drag, startPoint x: 475, startPoint y: 362, endPoint x: 464, endPoint y: 362, distance: 10.1
click at [465, 311] on span "Show 'Share Devtools' Button" at bounding box center [536, 304] width 349 height 16
click at [464, 311] on span "Show 'Share Devtools' Button" at bounding box center [536, 304] width 349 height 16
drag, startPoint x: 421, startPoint y: 348, endPoint x: 473, endPoint y: 351, distance: 52.2
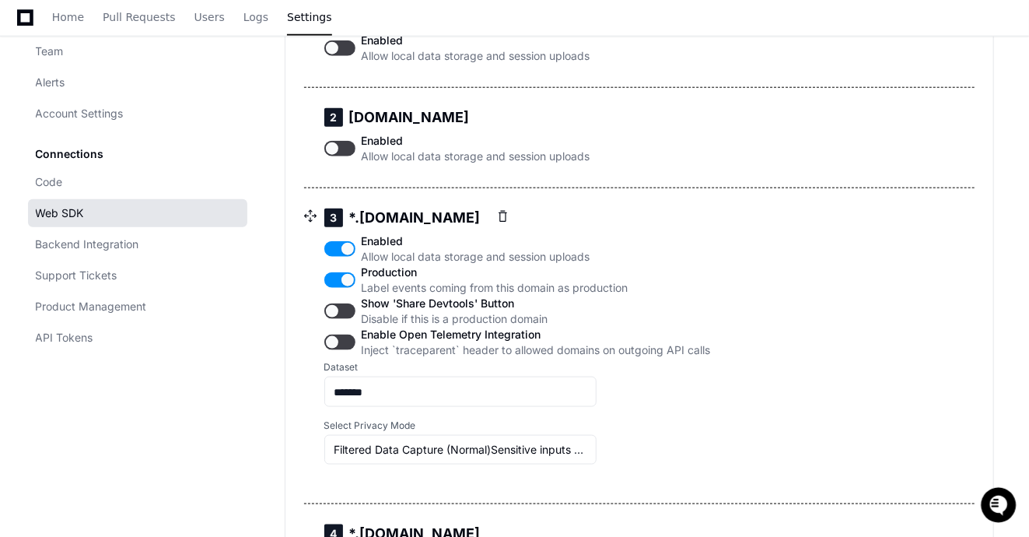
click at [473, 296] on span "Label events coming from this domain as production" at bounding box center [536, 288] width 349 height 16
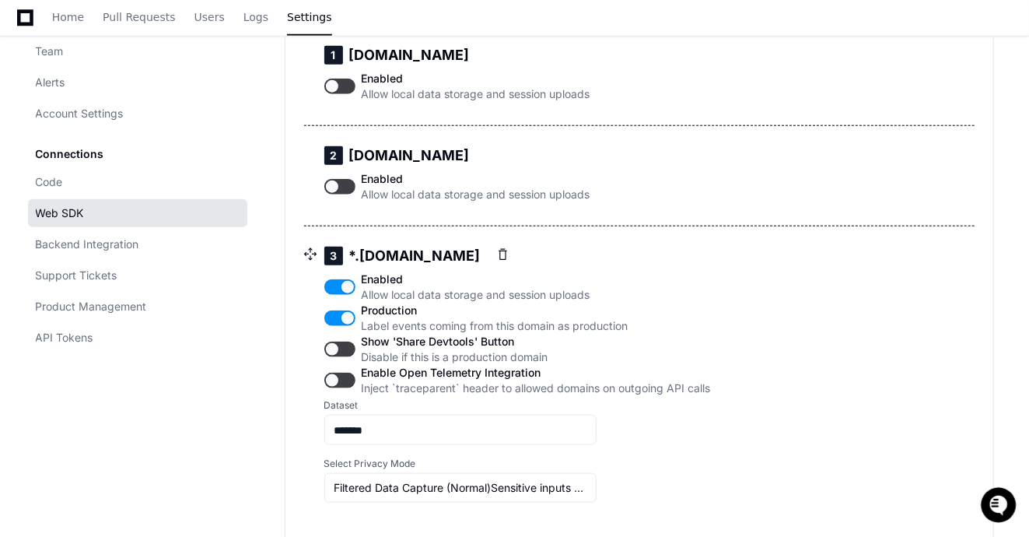
scroll to position [810, 0]
drag, startPoint x: 387, startPoint y: 307, endPoint x: 420, endPoint y: 313, distance: 33.3
click at [420, 266] on h5 "3 *.uat.cayuse.com" at bounding box center [517, 256] width 387 height 19
drag, startPoint x: 369, startPoint y: 316, endPoint x: 422, endPoint y: 315, distance: 52.9
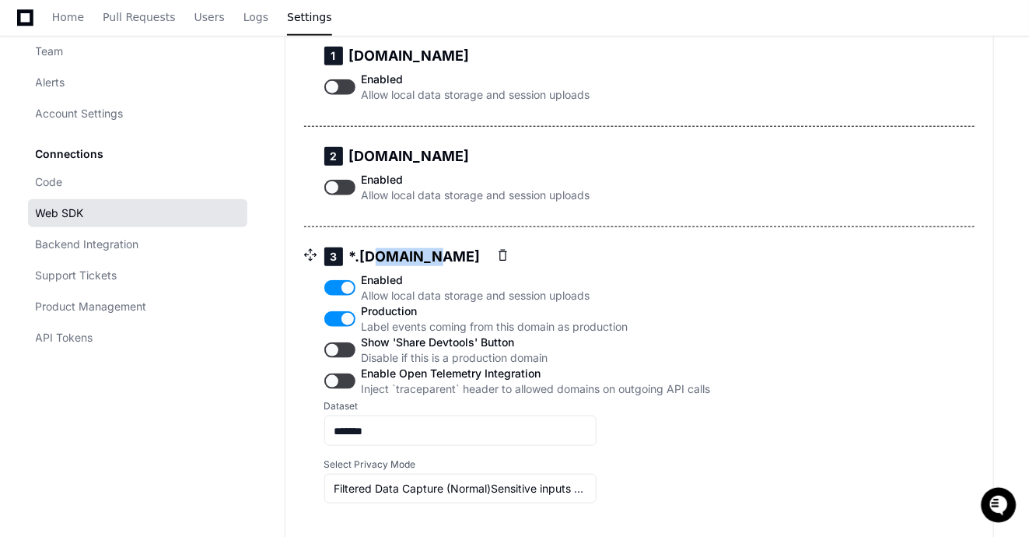
click at [422, 266] on h5 "3 *.uat.cayuse.com" at bounding box center [517, 256] width 387 height 19
drag, startPoint x: 365, startPoint y: 220, endPoint x: 402, endPoint y: 211, distance: 38.5
click at [402, 166] on h5 "2 bscr4.app.cayuse.com" at bounding box center [457, 156] width 266 height 19
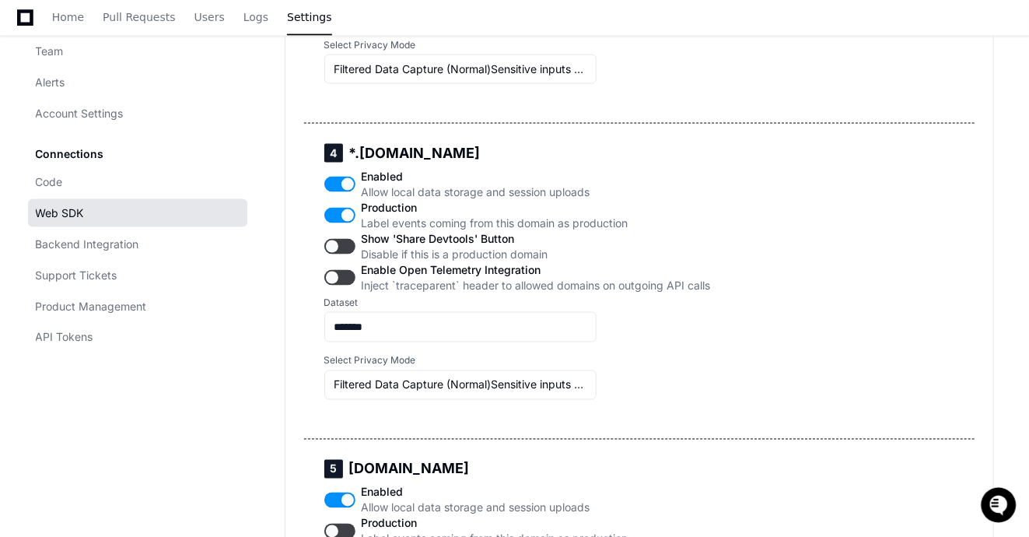
scroll to position [1238, 0]
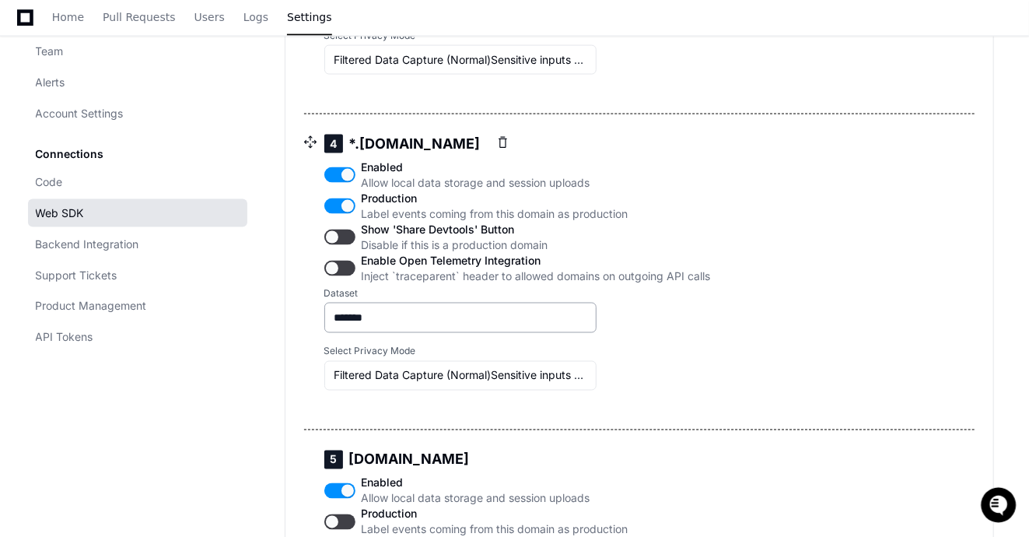
click at [403, 326] on input "*******" at bounding box center [460, 318] width 252 height 16
click at [377, 10] on input "*******" at bounding box center [460, 3] width 252 height 16
click at [363, 326] on input "*******" at bounding box center [460, 318] width 252 height 16
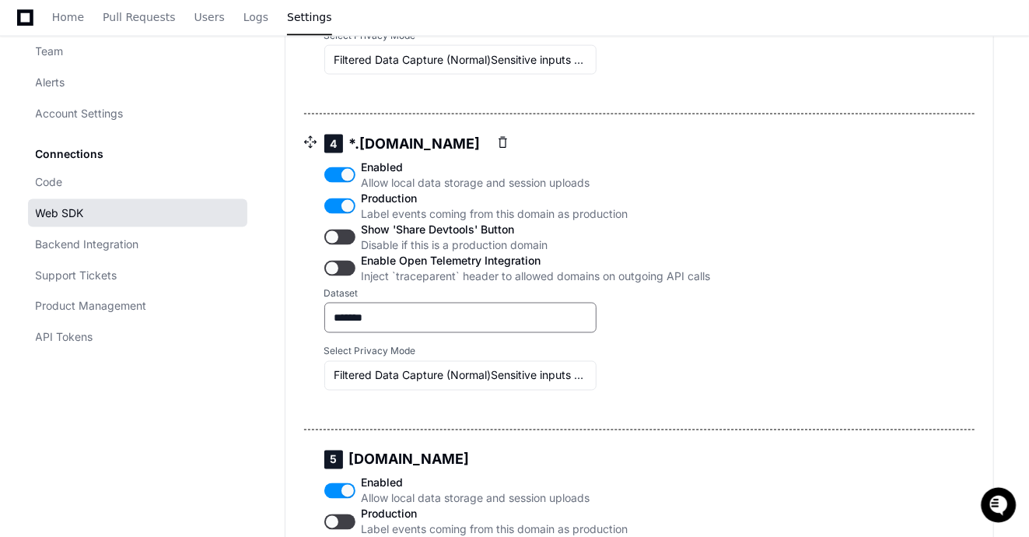
click at [363, 326] on input "*******" at bounding box center [460, 318] width 252 height 16
type input "*******"
click at [860, 344] on div "4 *.app.cayuse.com Enabled Allow local data storage and session uploads Product…" at bounding box center [639, 271] width 671 height 315
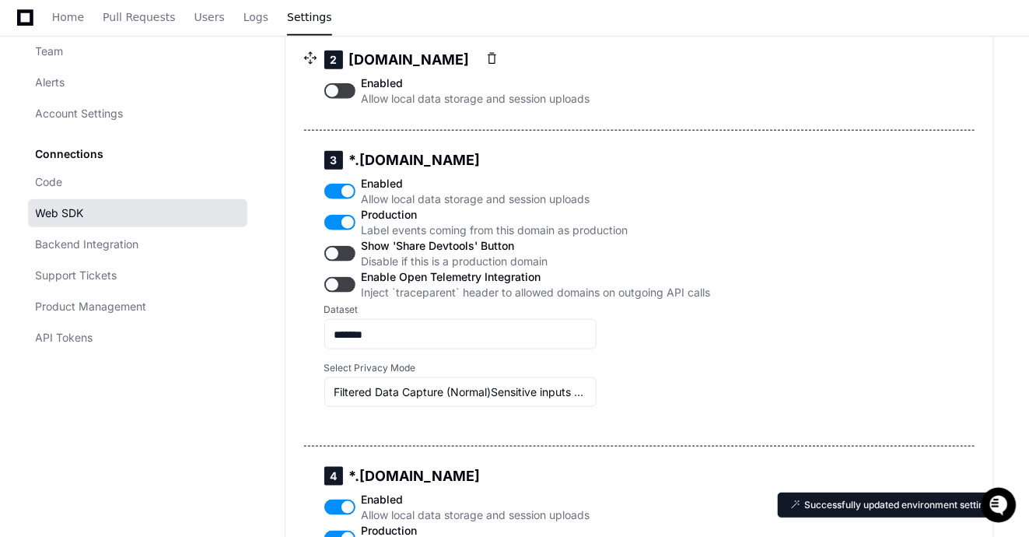
scroll to position [629, 0]
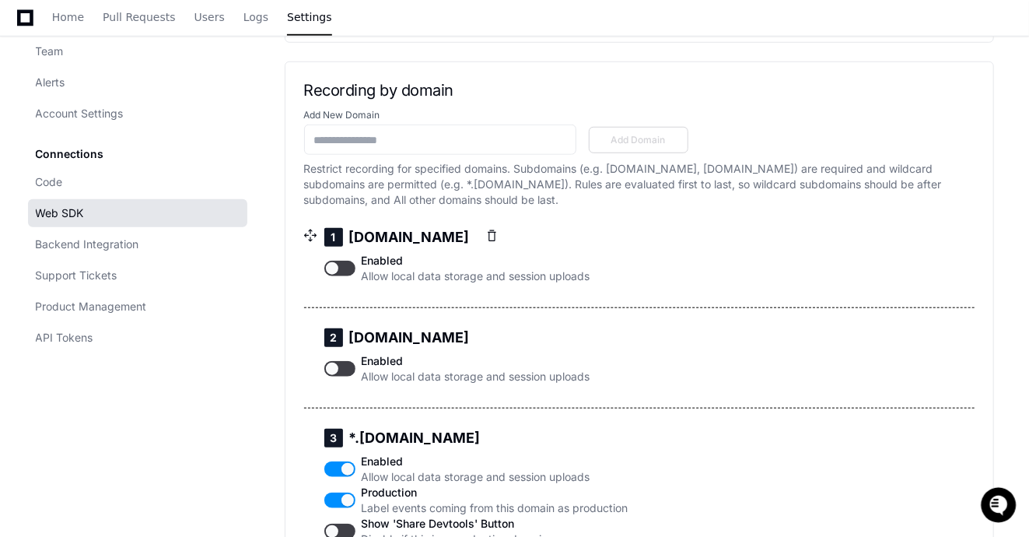
drag, startPoint x: 356, startPoint y: 294, endPoint x: 446, endPoint y: 295, distance: 90.2
click at [446, 247] on h5 "1 bscr4.uat.cayuse.com" at bounding box center [457, 237] width 266 height 19
click at [348, 284] on div "Enabled Allow local data storage and session uploads" at bounding box center [457, 268] width 266 height 31
click at [348, 276] on button "button" at bounding box center [339, 269] width 31 height 16
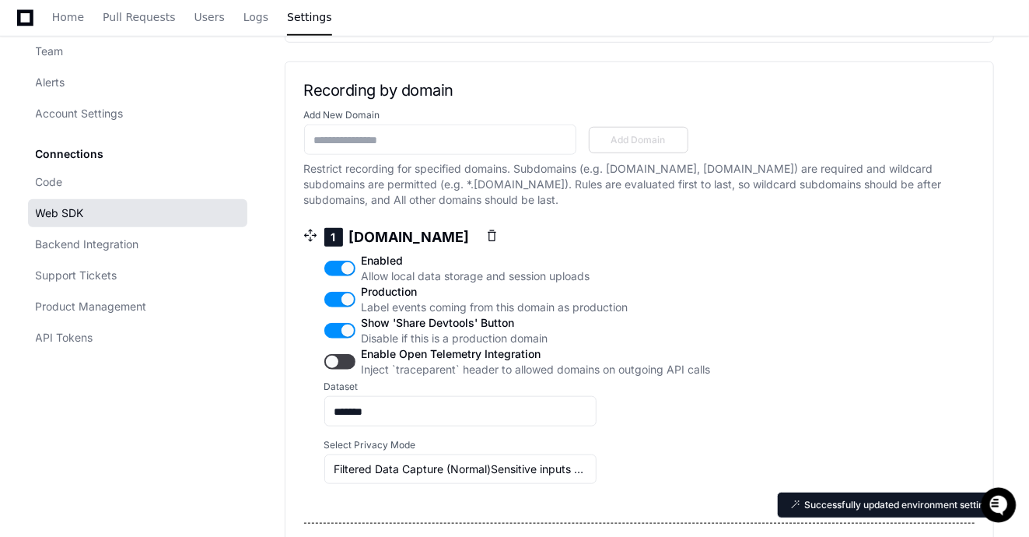
click at [338, 338] on button "button" at bounding box center [339, 331] width 31 height 16
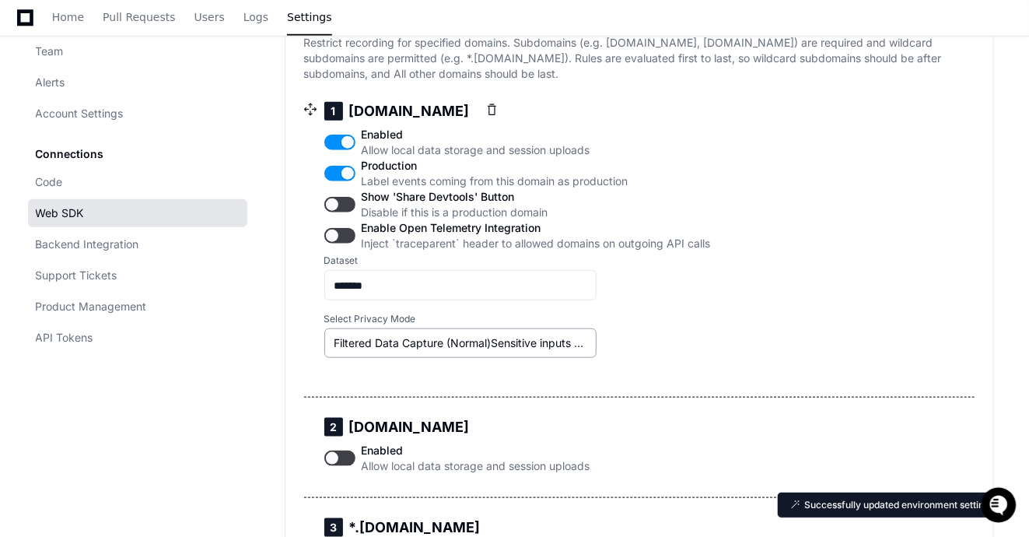
scroll to position [776, 0]
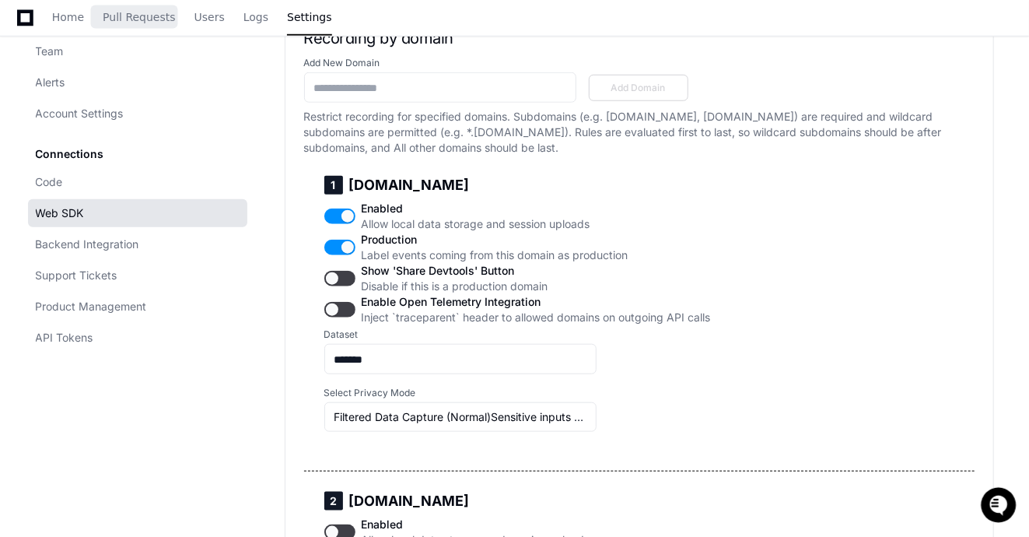
click at [96, 11] on div "Home Pull Requests Users Logs Settings" at bounding box center [192, 18] width 280 height 36
click at [80, 12] on span "Home" at bounding box center [68, 16] width 32 height 9
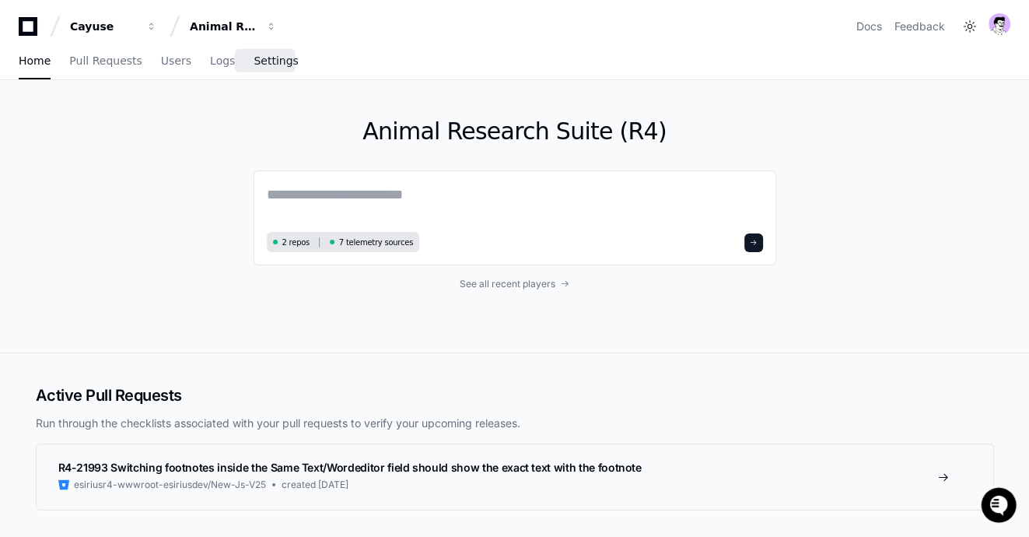
click at [272, 57] on span "Settings" at bounding box center [276, 60] width 44 height 9
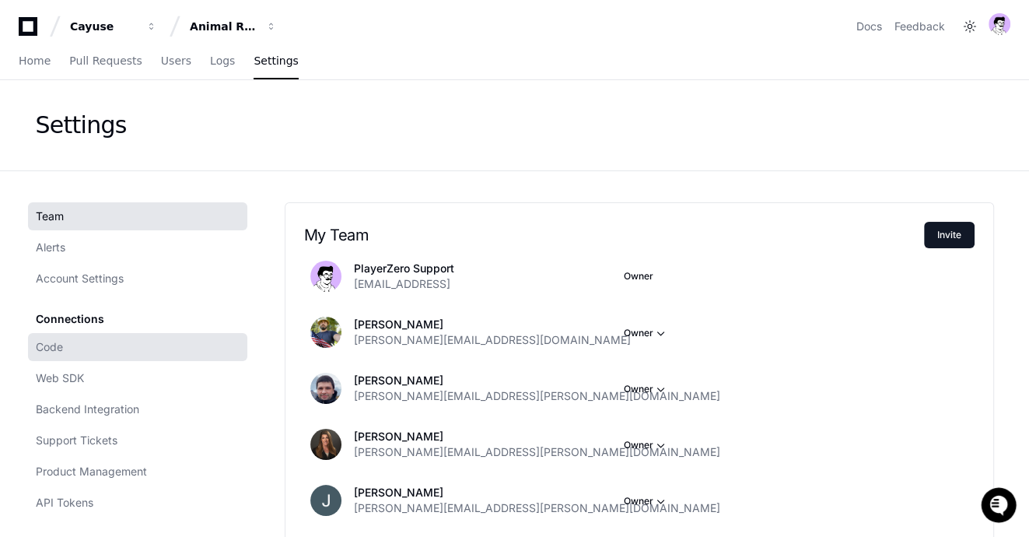
click at [88, 334] on link "Code" at bounding box center [137, 347] width 219 height 28
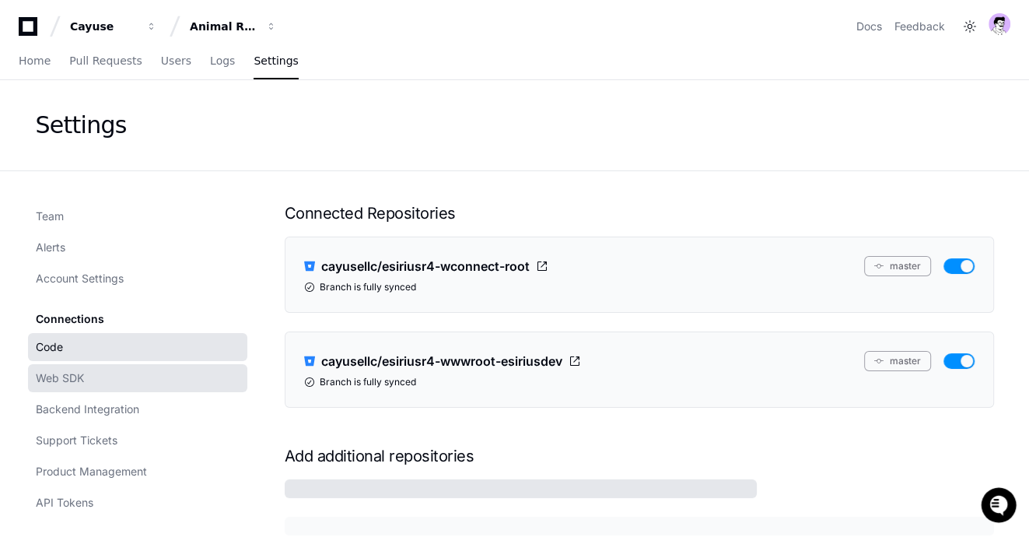
drag, startPoint x: 93, startPoint y: 377, endPoint x: 125, endPoint y: 381, distance: 32.2
click at [94, 377] on link "Web SDK" at bounding box center [137, 378] width 219 height 28
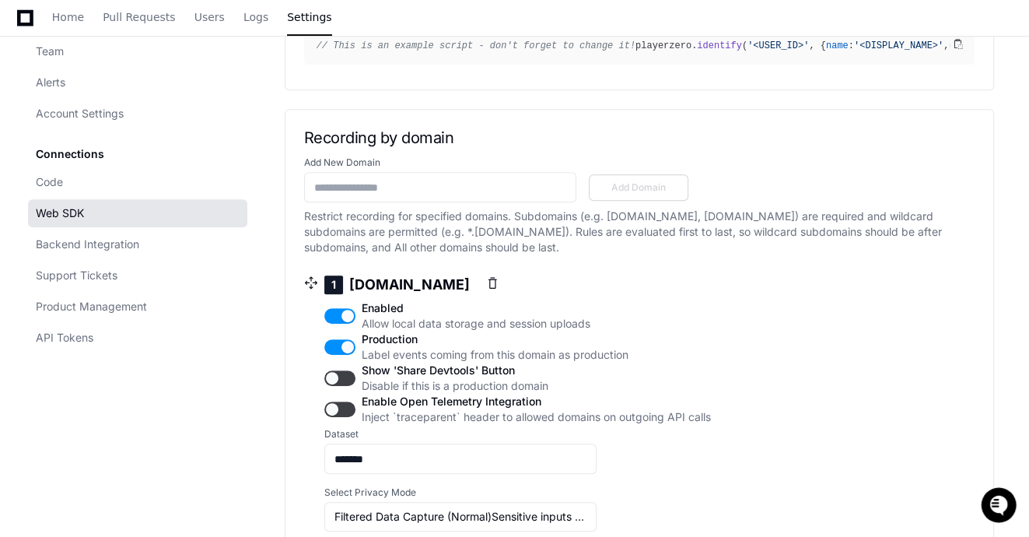
scroll to position [584, 0]
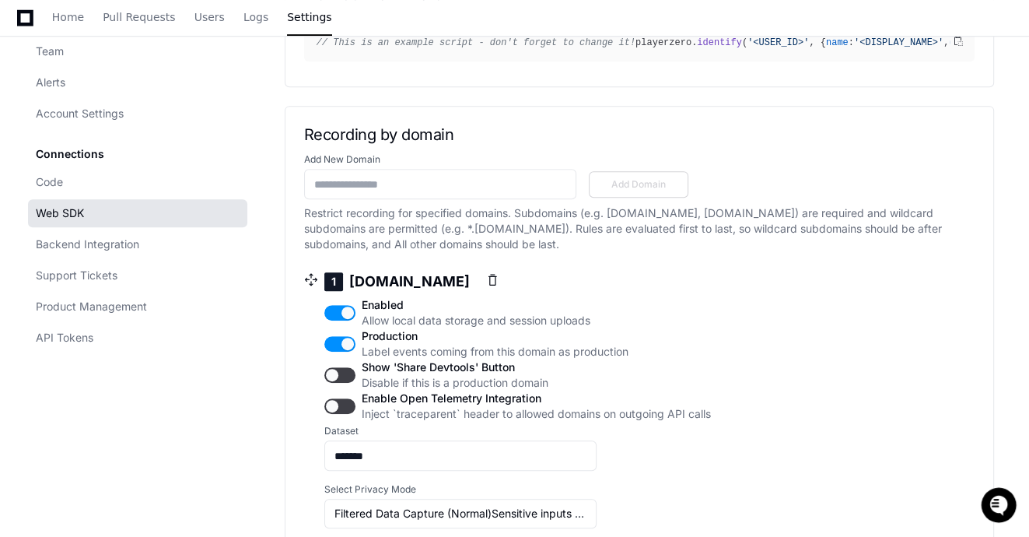
click at [345, 320] on button "button" at bounding box center [339, 313] width 31 height 16
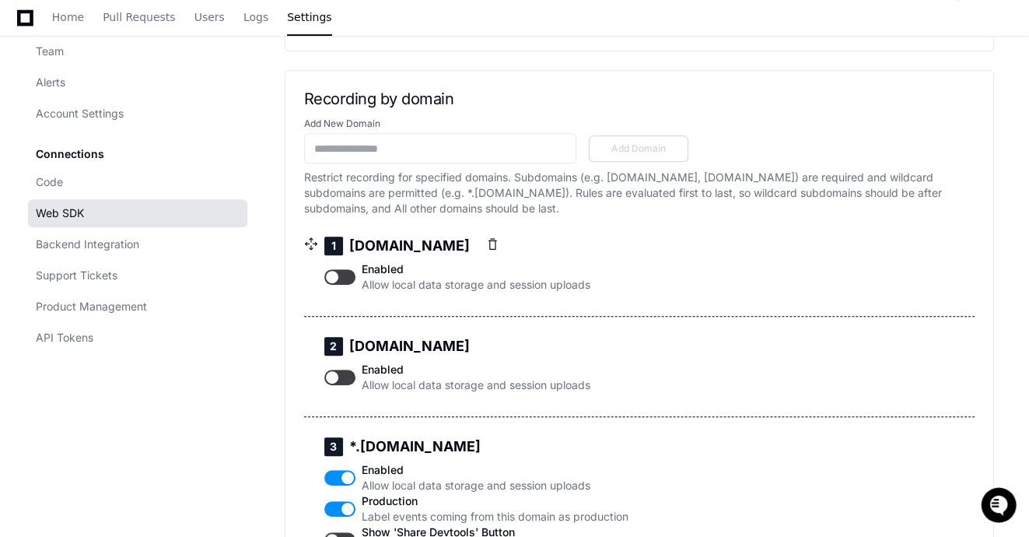
scroll to position [622, 0]
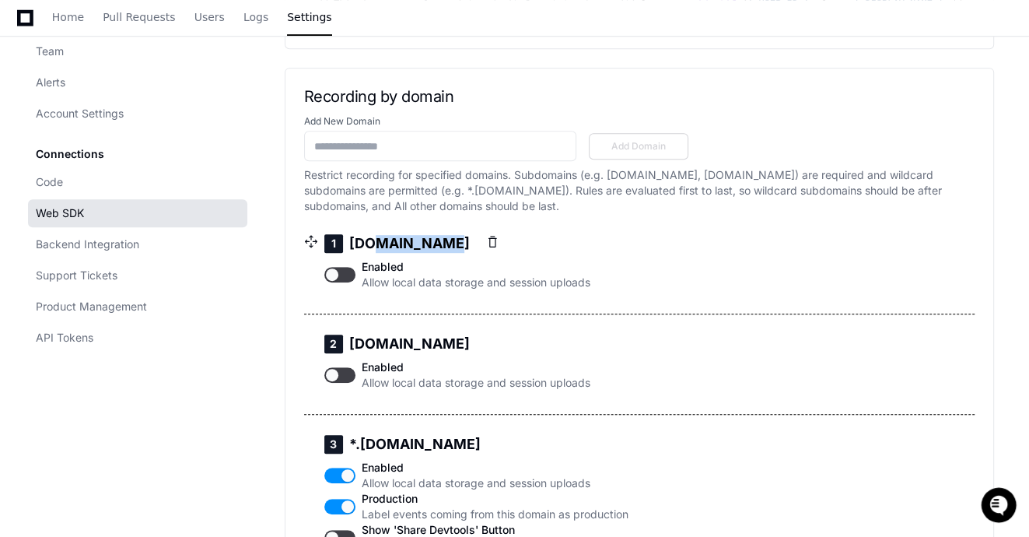
drag, startPoint x: 366, startPoint y: 297, endPoint x: 426, endPoint y: 301, distance: 59.2
click at [426, 253] on h5 "1 bscr4.uat.cayuse.com" at bounding box center [457, 243] width 266 height 19
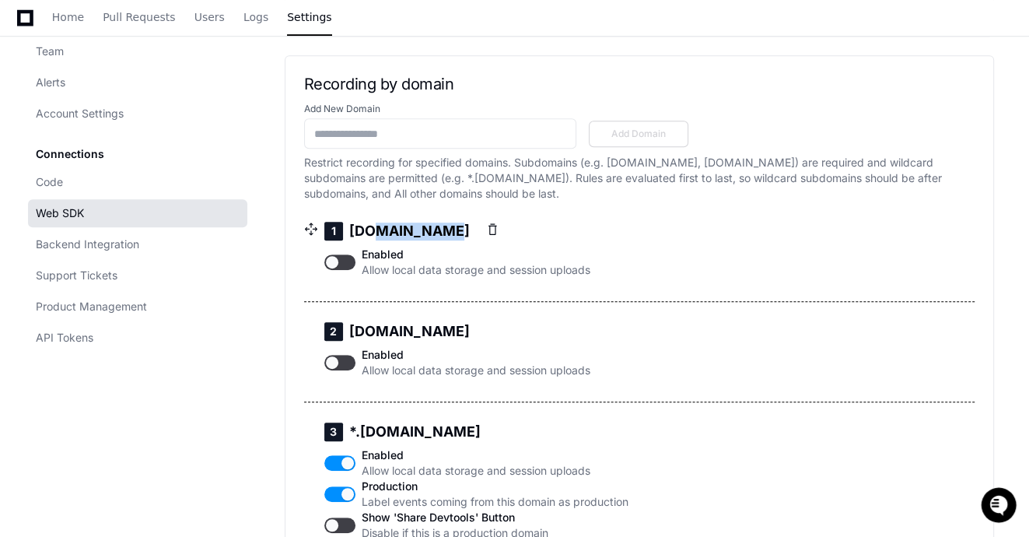
scroll to position [644, 0]
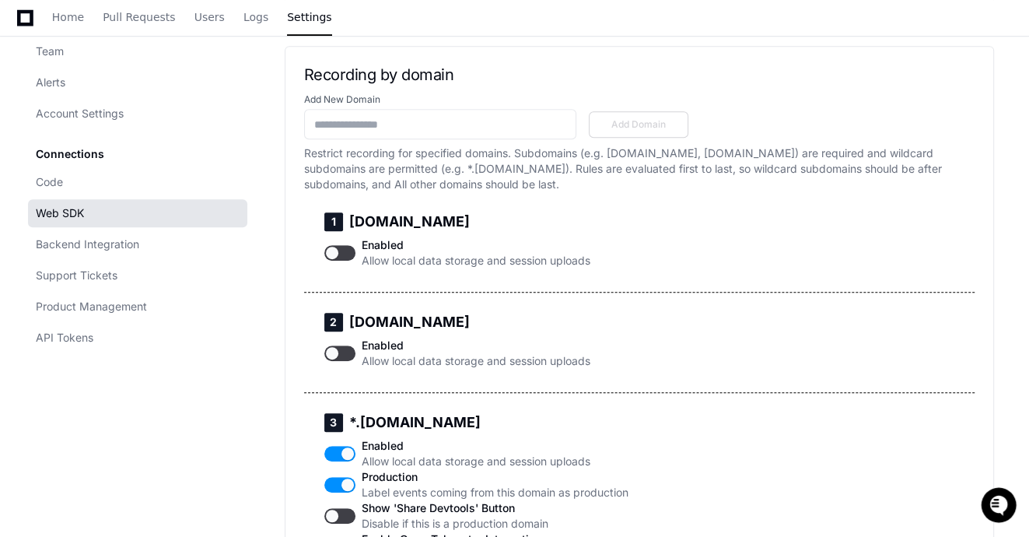
click at [423, 192] on p "Restrict recording for specified domains. Subdomains (e.g. staging.example.com,…" at bounding box center [639, 168] width 671 height 47
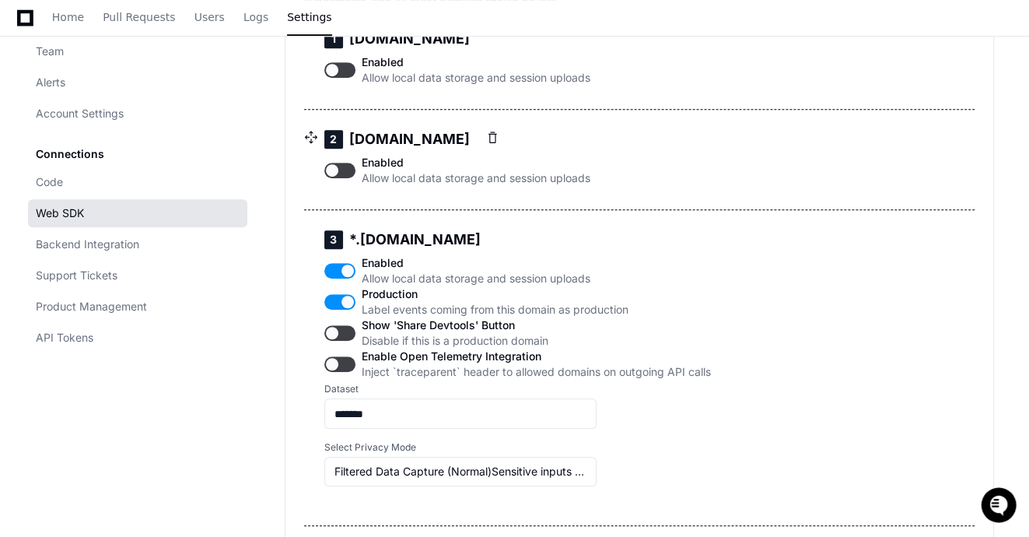
scroll to position [827, 0]
drag, startPoint x: 352, startPoint y: 289, endPoint x: 428, endPoint y: 299, distance: 76.1
click at [428, 249] on h5 "3 *.uat.cayuse.com" at bounding box center [517, 239] width 387 height 19
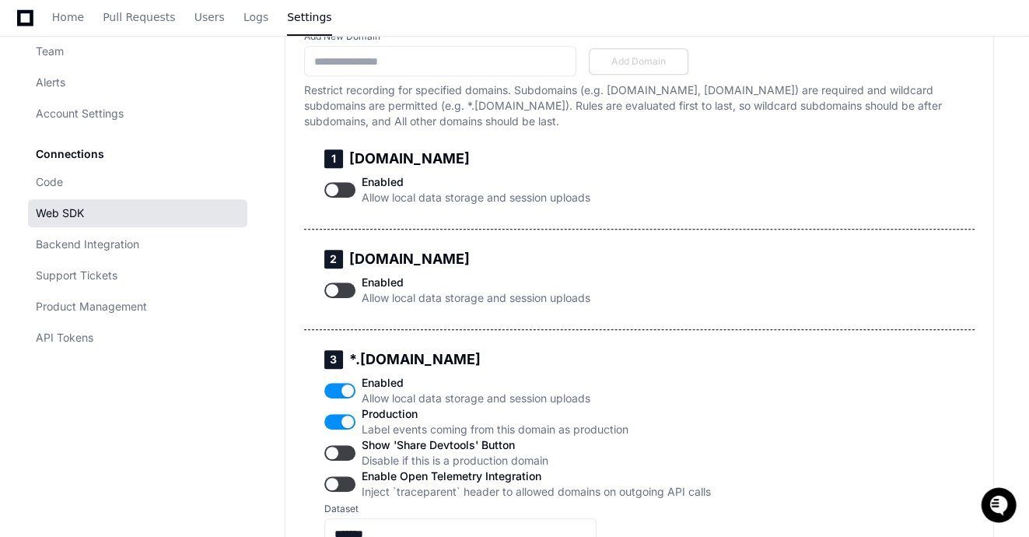
scroll to position [640, 0]
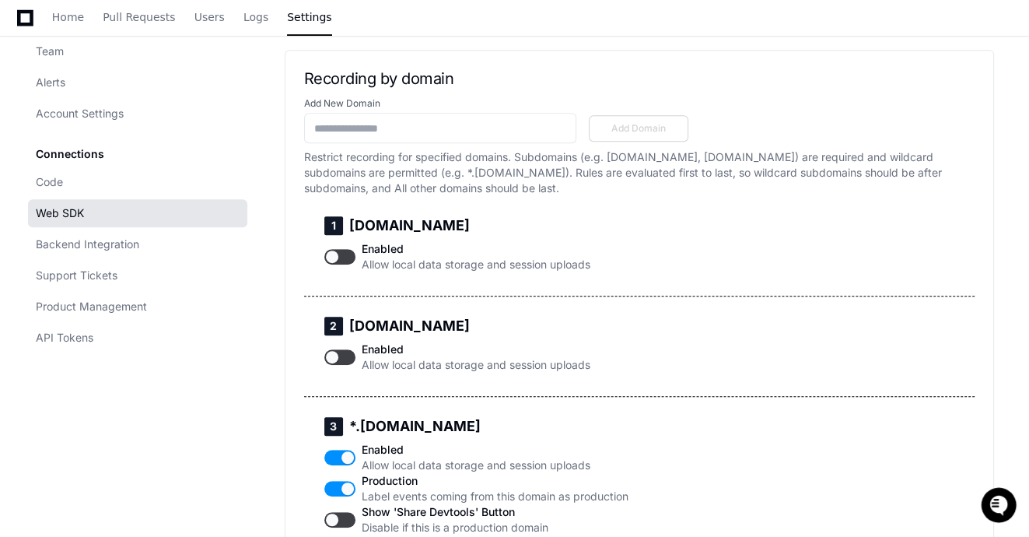
click at [427, 196] on p "Restrict recording for specified domains. Subdomains (e.g. staging.example.com,…" at bounding box center [639, 172] width 671 height 47
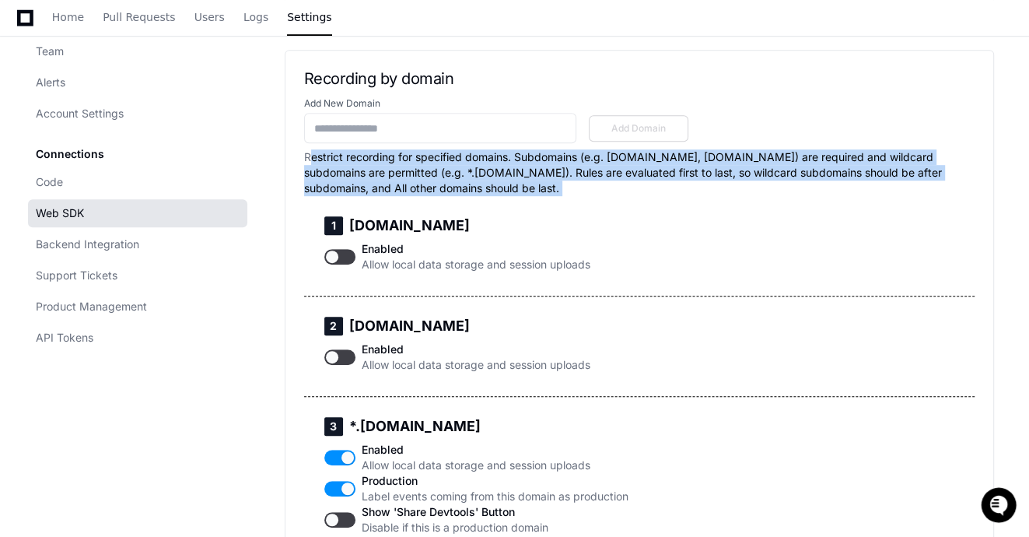
click at [428, 196] on p "Restrict recording for specified domains. Subdomains (e.g. staging.example.com,…" at bounding box center [639, 172] width 671 height 47
click at [463, 196] on p "Restrict recording for specified domains. Subdomains (e.g. staging.example.com,…" at bounding box center [639, 172] width 671 height 47
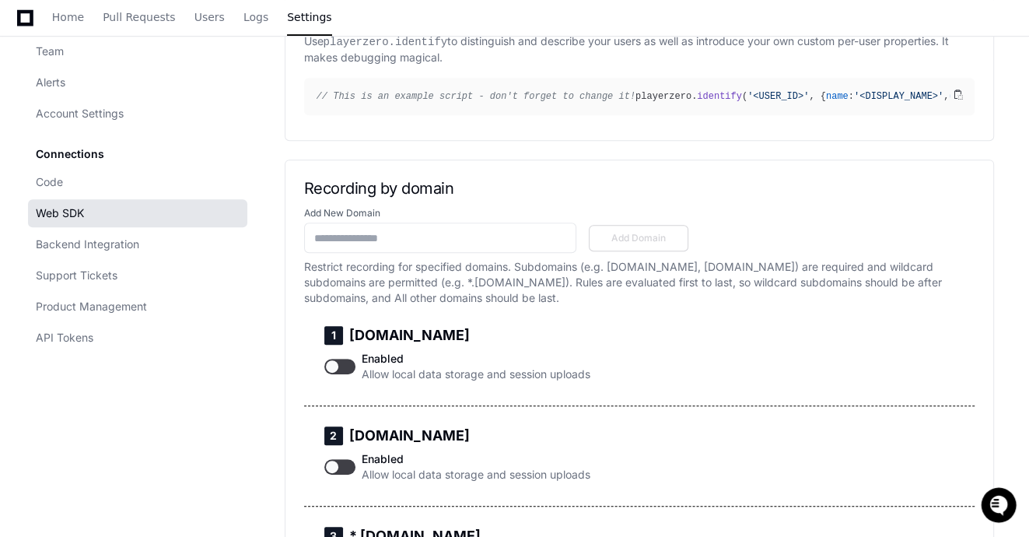
scroll to position [421, 0]
